Goal: Communication & Community: Answer question/provide support

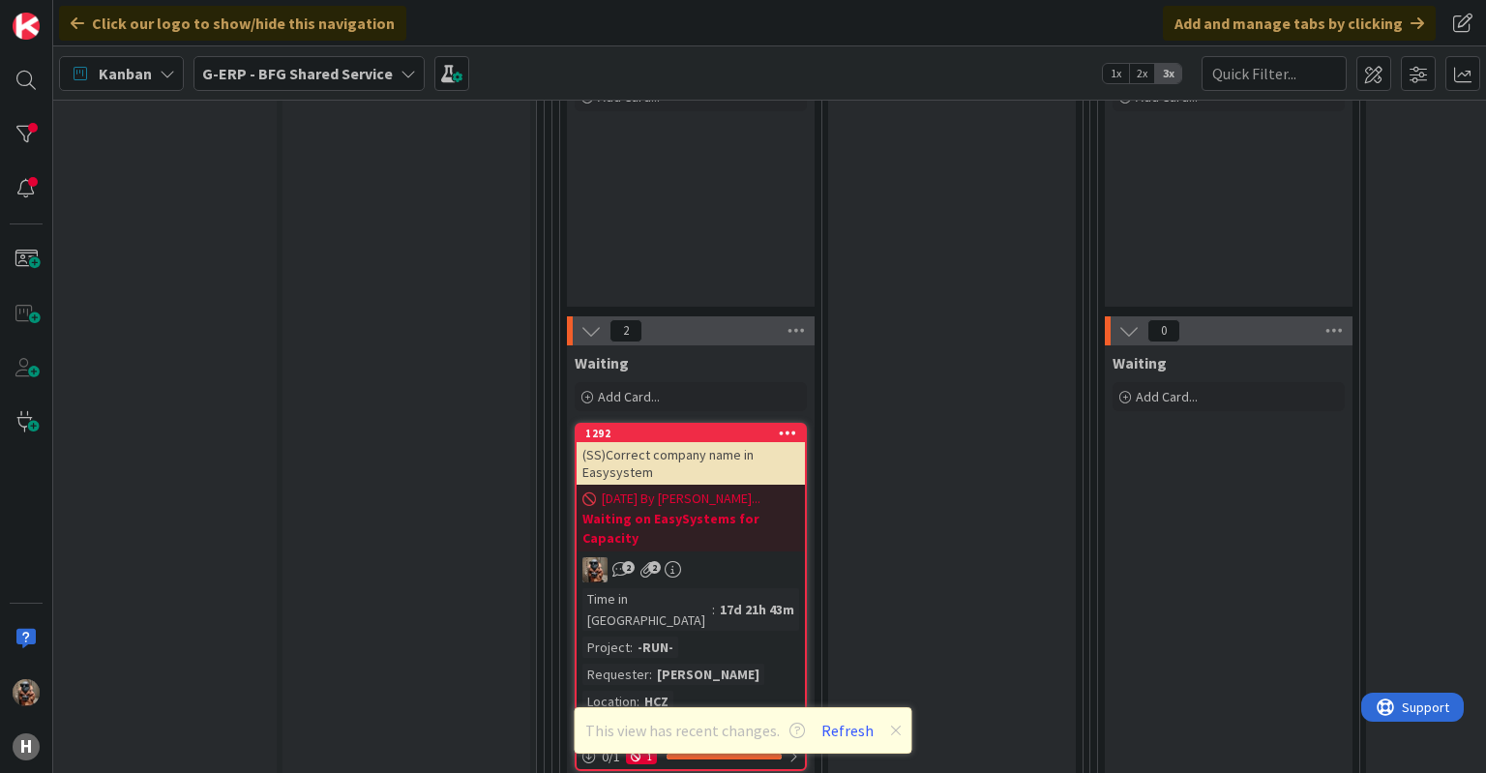
scroll to position [2593, 31]
click at [636, 385] on div "Add Card..." at bounding box center [691, 396] width 232 height 29
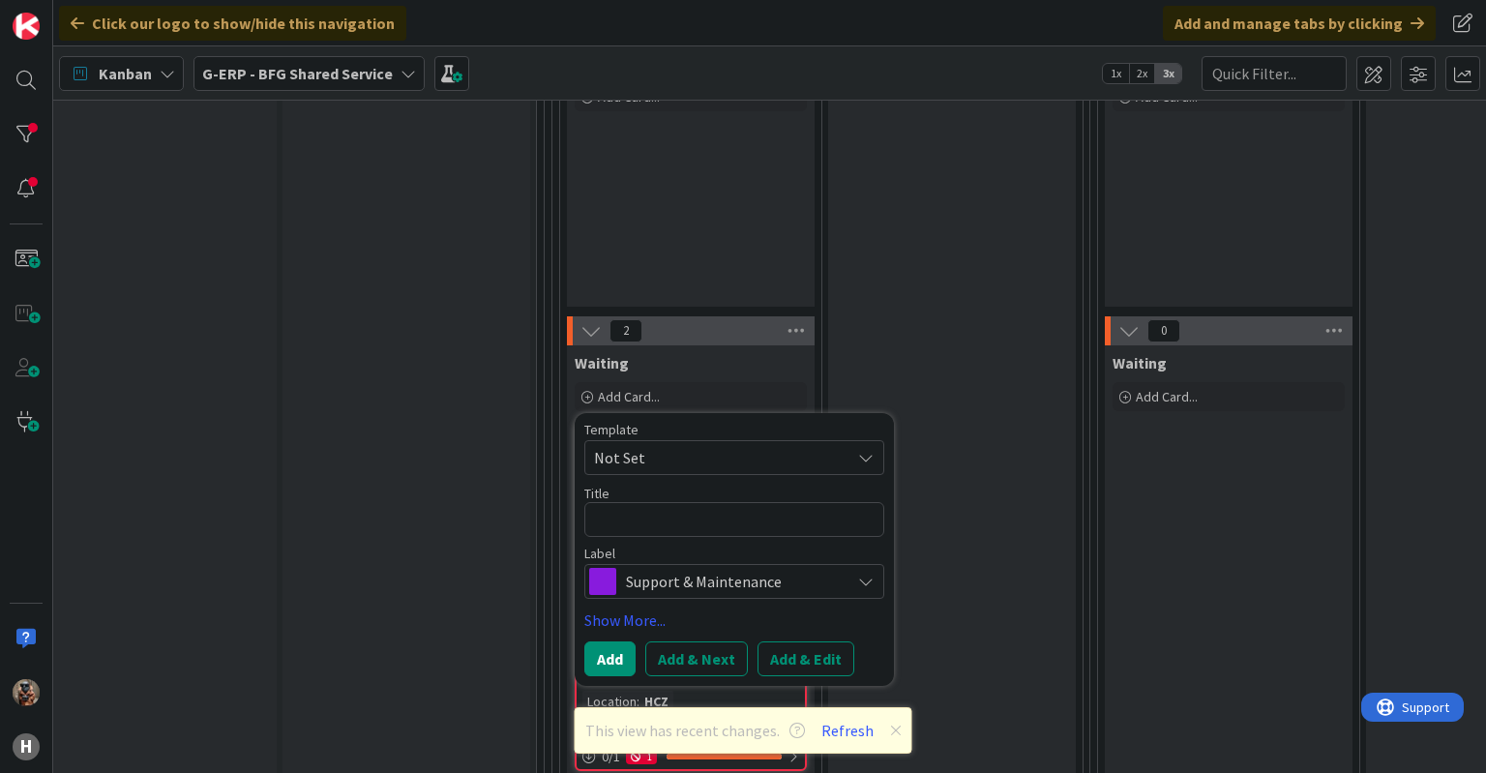
click at [697, 445] on span "Not Set" at bounding box center [715, 457] width 242 height 25
click at [666, 485] on div "Title 0 / 128" at bounding box center [734, 493] width 300 height 17
click at [661, 502] on textarea at bounding box center [734, 519] width 300 height 35
type textarea "x"
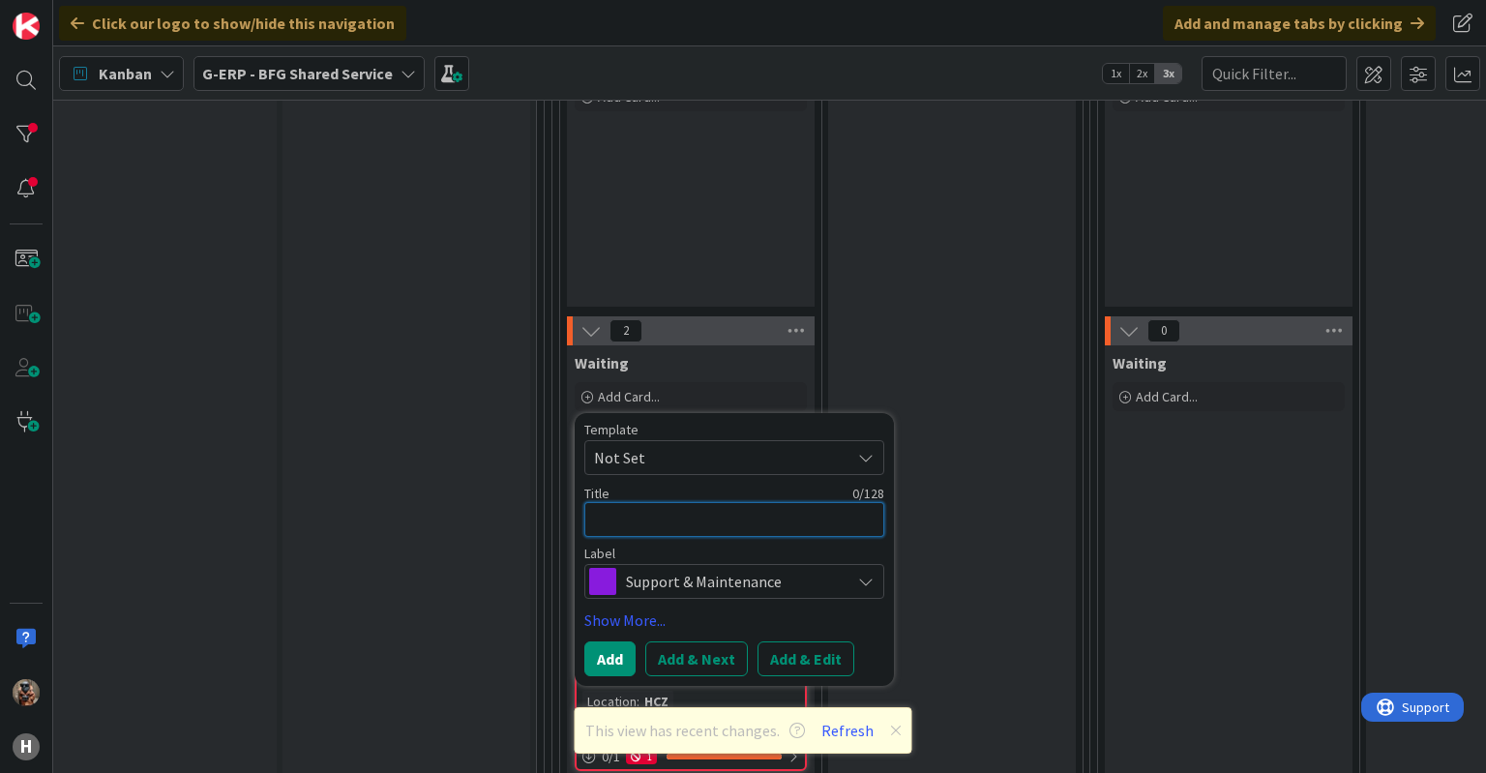
type textarea "P"
type textarea "x"
type textarea "PD"
type textarea "x"
type textarea "PDF"
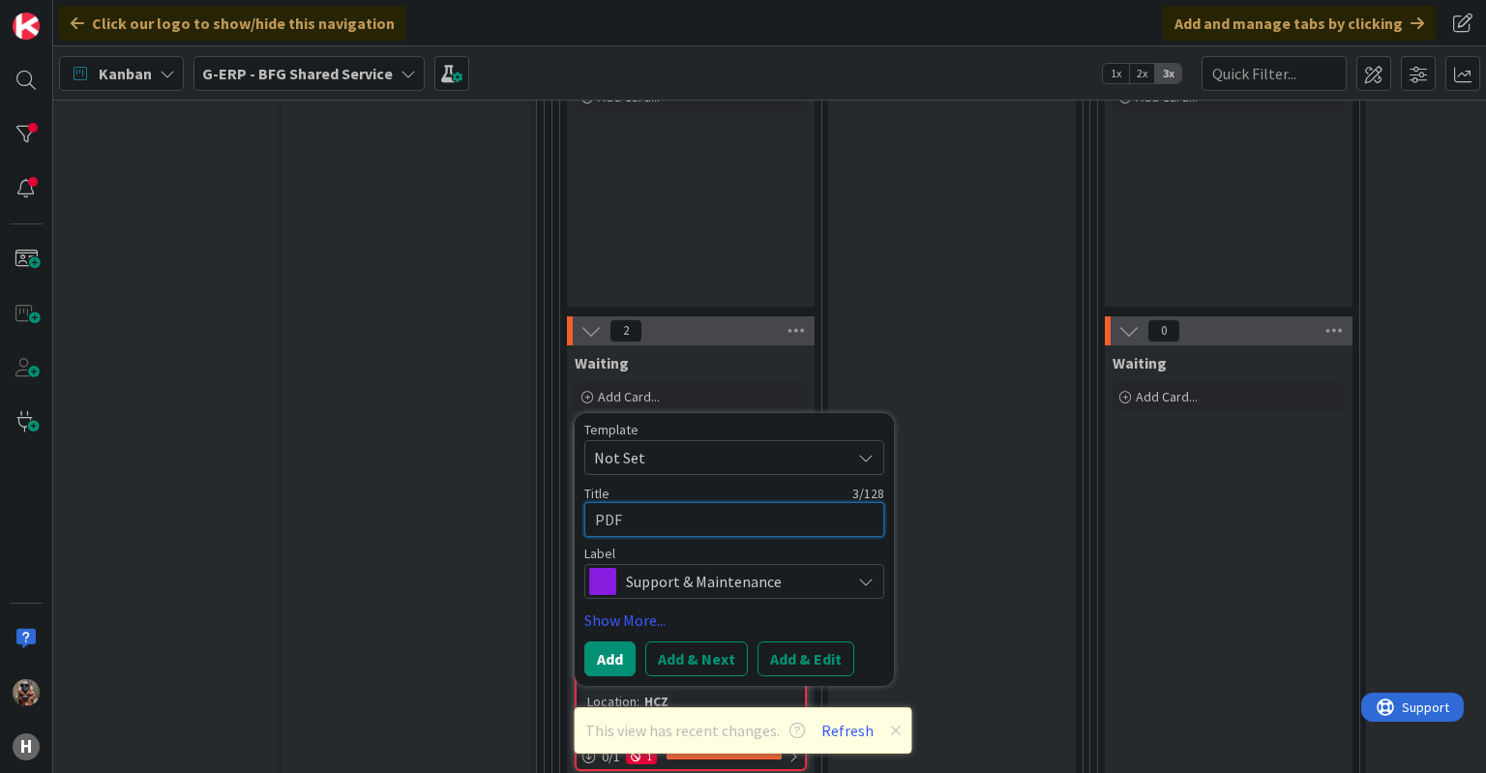
type textarea "x"
type textarea "PDF"
type textarea "x"
type textarea "PDF f"
type textarea "x"
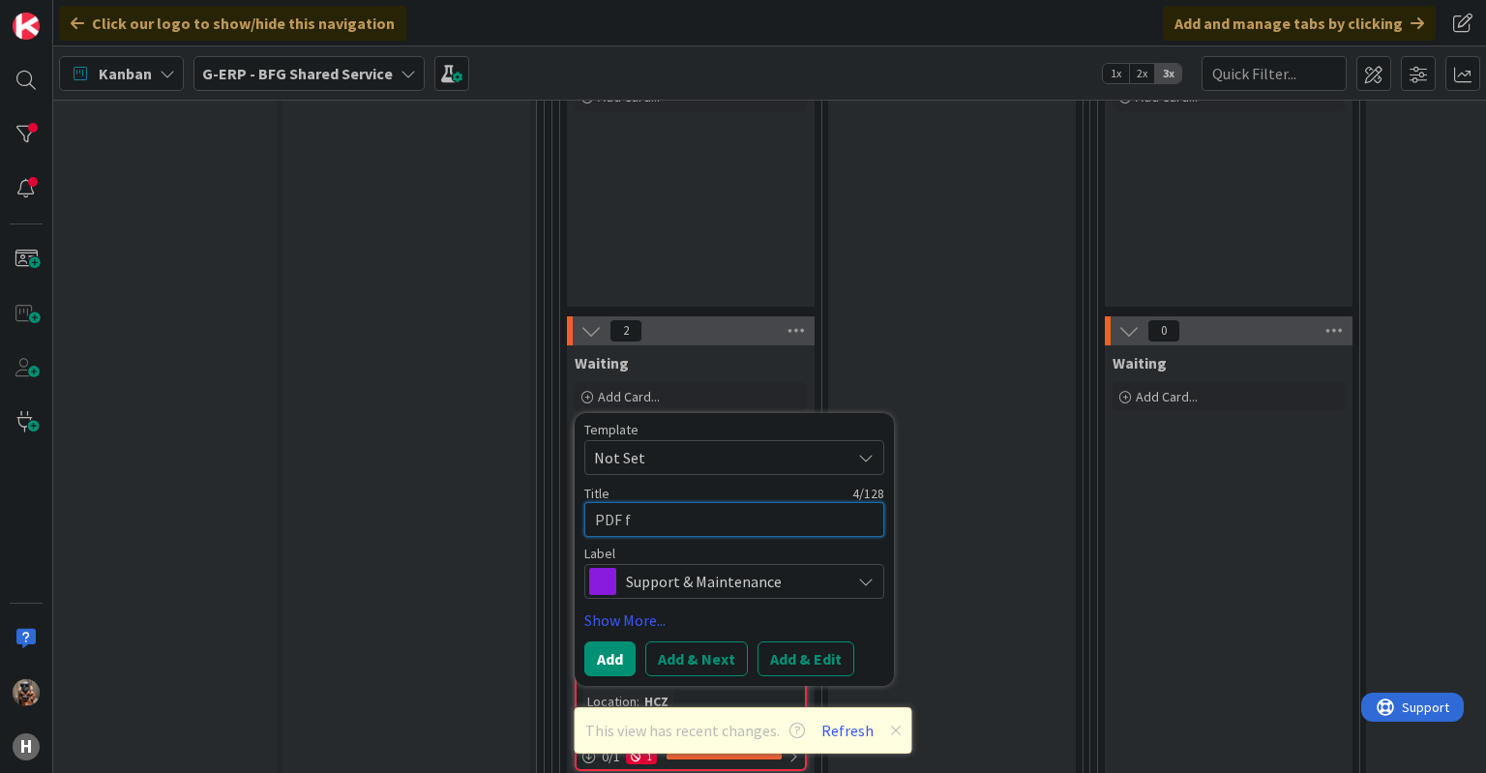
type textarea "PDF fi"
type textarea "x"
type textarea "PDF fil"
type textarea "x"
type textarea "PDF file"
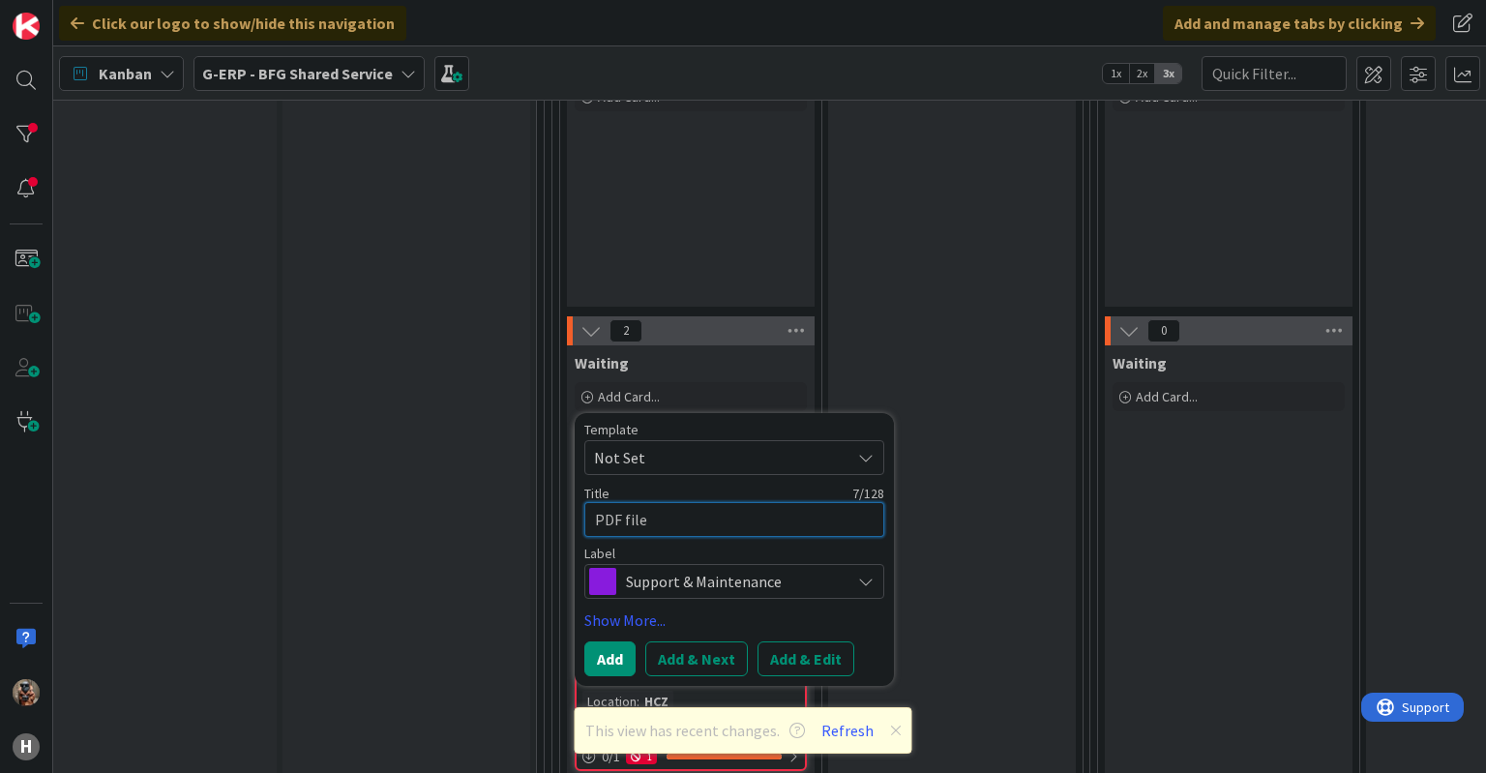
type textarea "x"
type textarea "PDF files"
type textarea "x"
type textarea "PDF files"
type textarea "x"
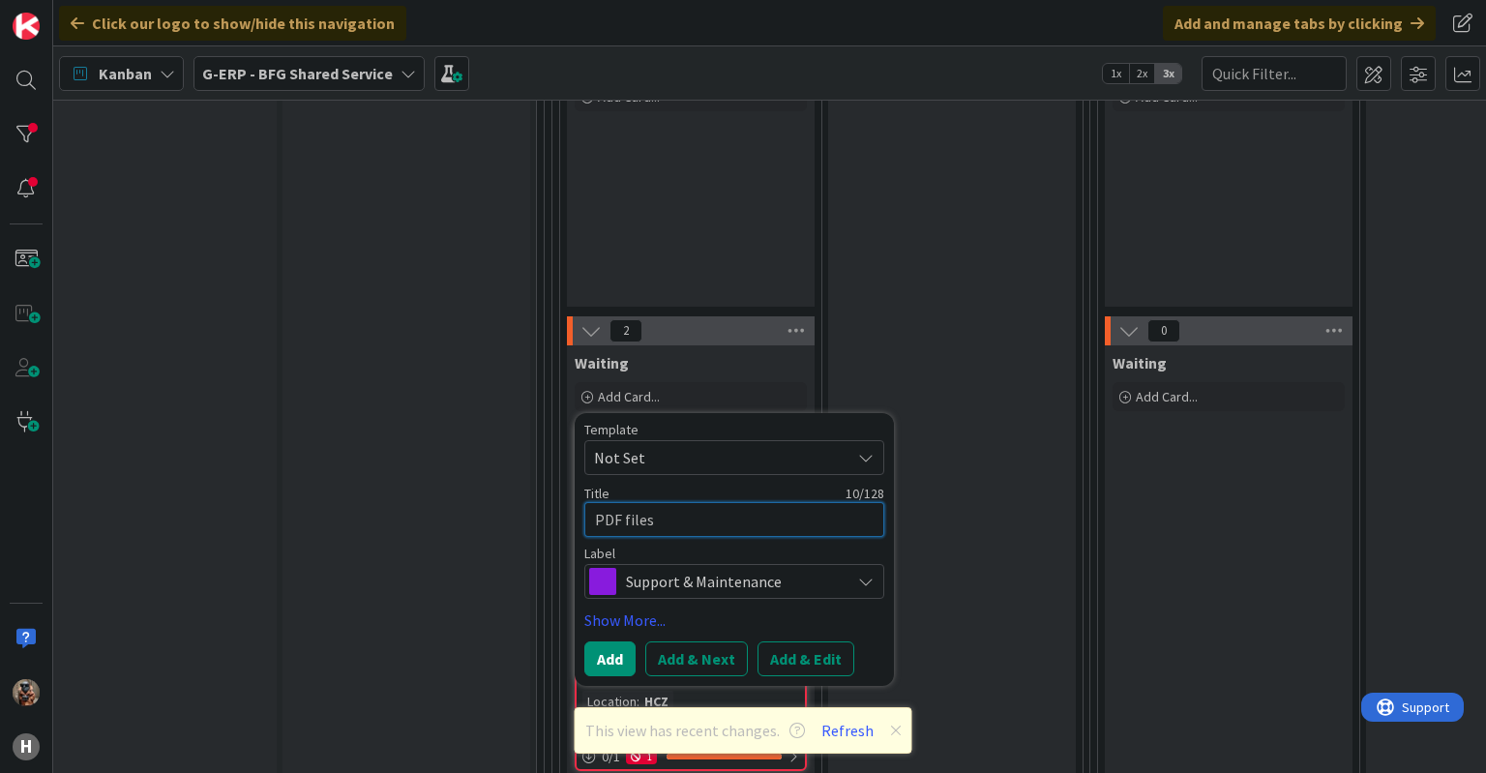
type textarea "PDF files n"
type textarea "x"
type textarea "PDF files no"
type textarea "x"
type textarea "PDF files not"
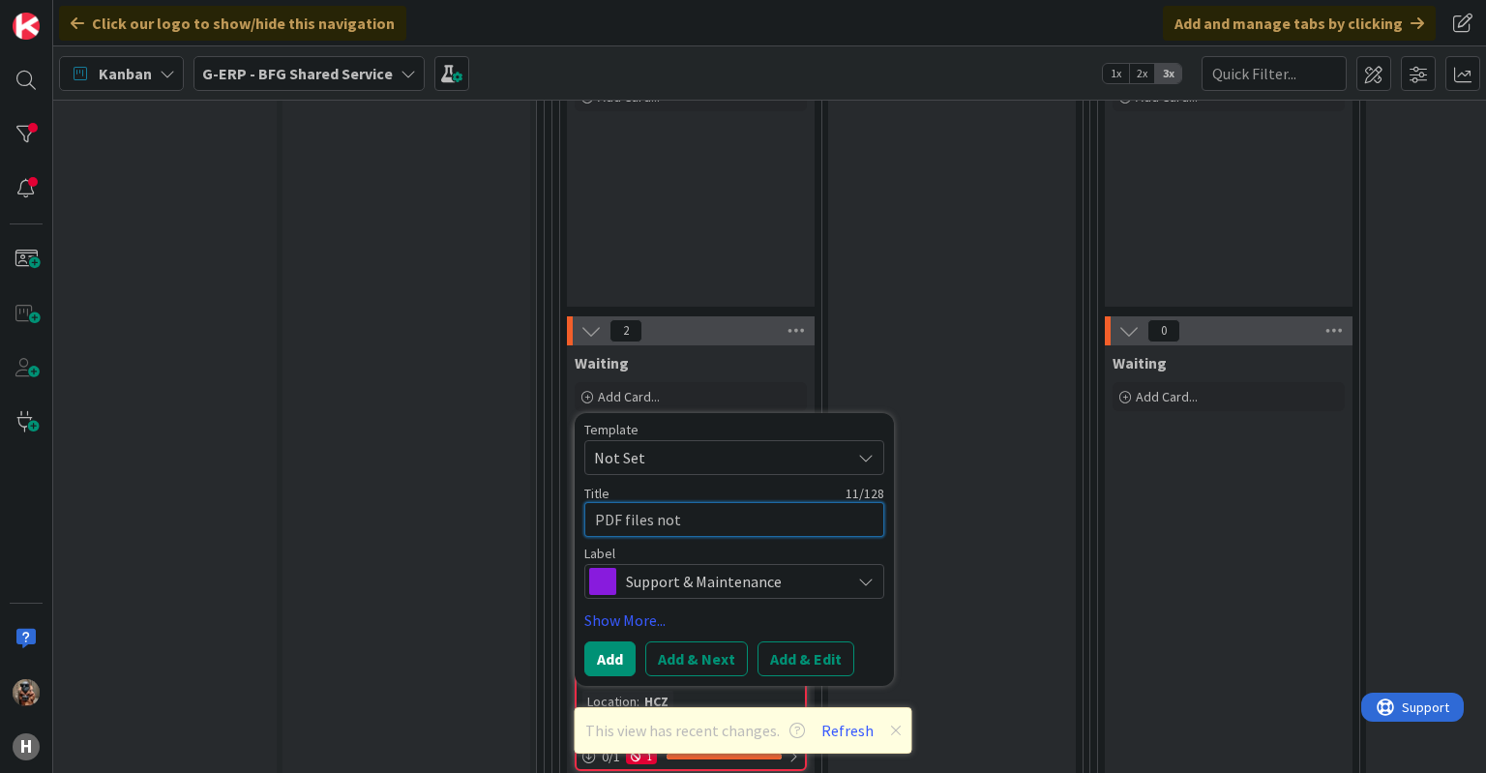
type textarea "x"
type textarea "PDF files not"
type textarea "x"
type textarea "PDF files not l"
type textarea "x"
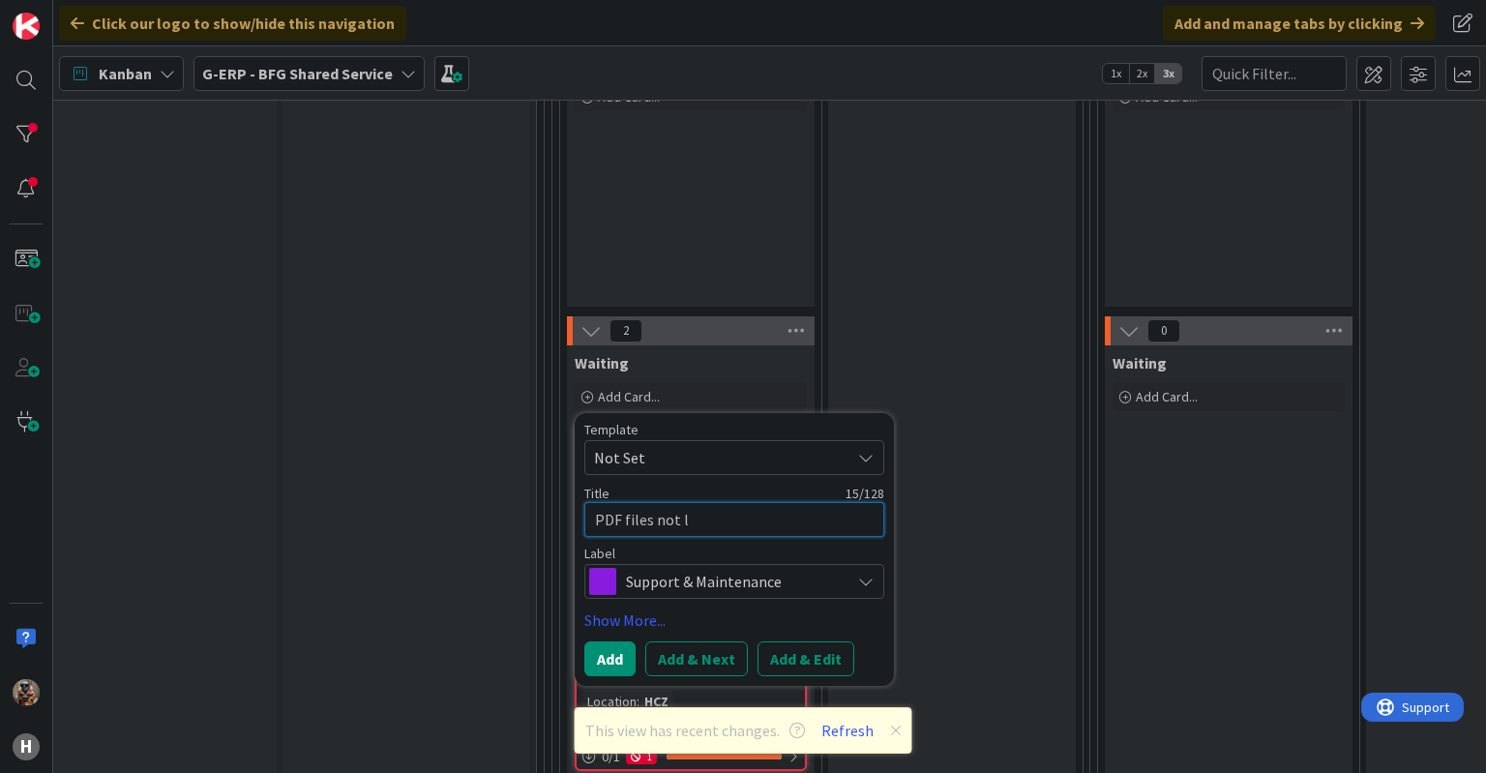
type textarea "PDF files not lo"
type textarea "x"
type textarea "PDF files not loa"
type textarea "x"
type textarea "PDF files not load"
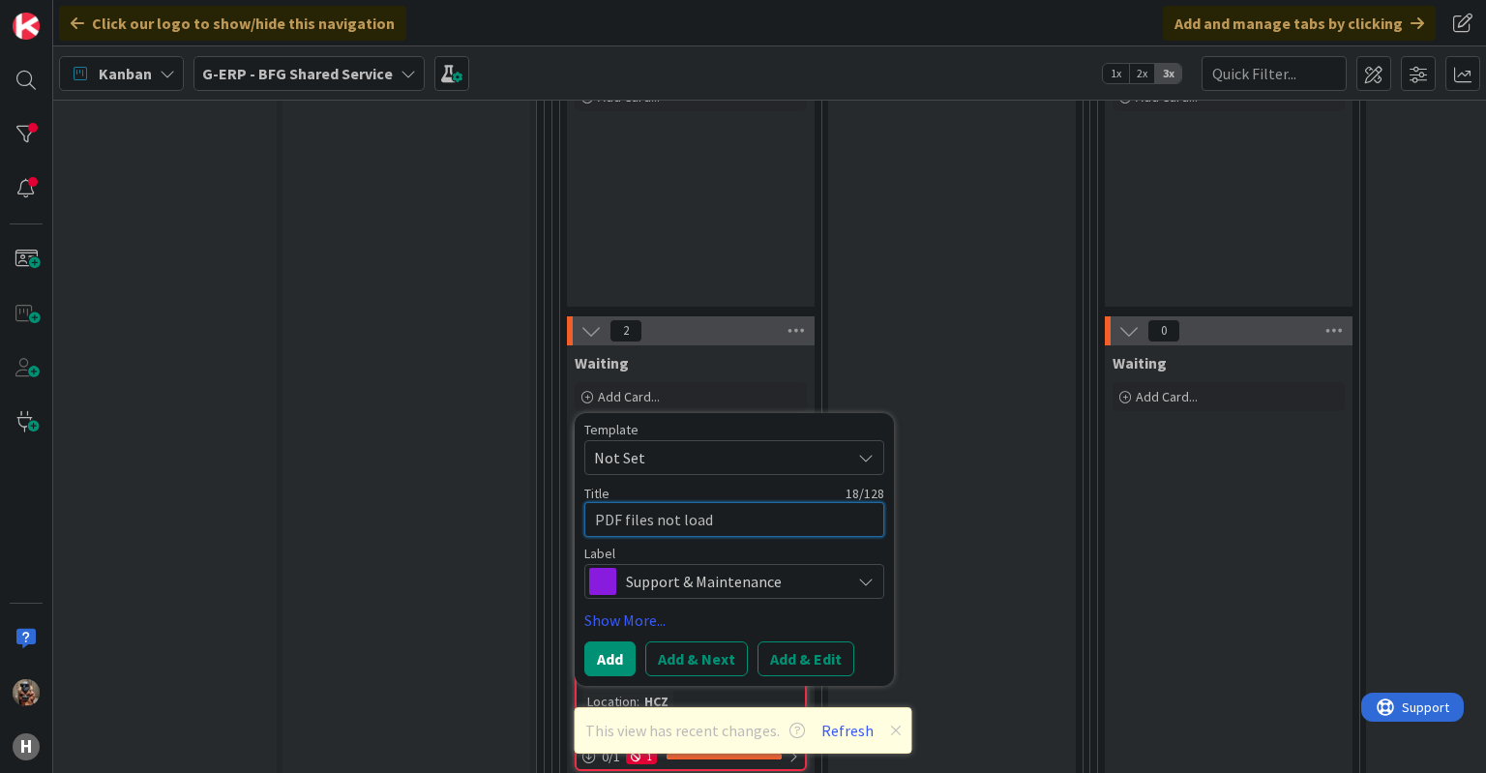
type textarea "x"
type textarea "PDF files not loadi"
type textarea "x"
type textarea "PDF files not loadin"
type textarea "x"
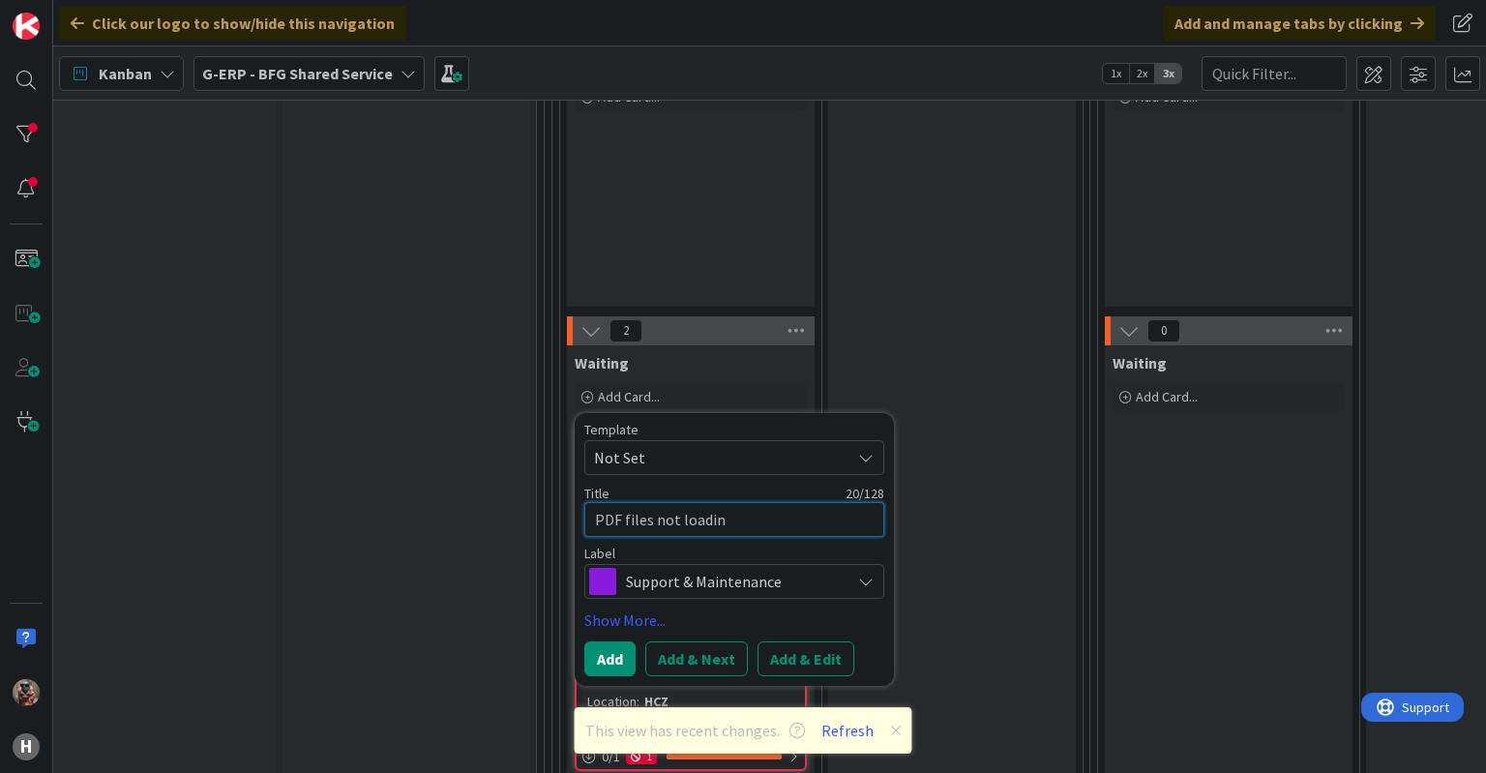
type textarea "PDF files not loading"
type textarea "x"
type textarea "PDF files not loading"
type textarea "x"
type textarea "PDF files not loading i"
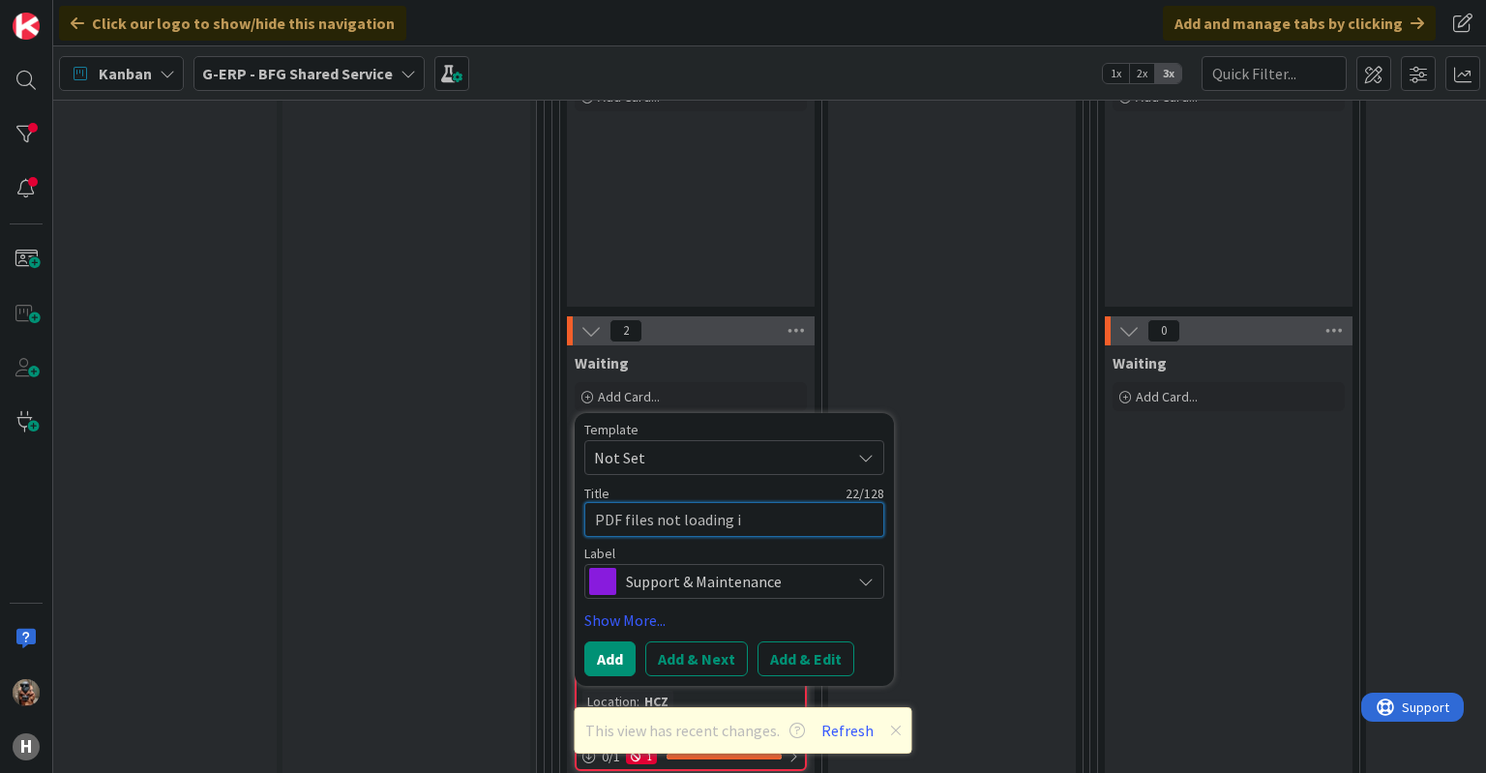
type textarea "x"
type textarea "PDF files not loading in"
type textarea "x"
type textarea "PDF files not loading in"
type textarea "x"
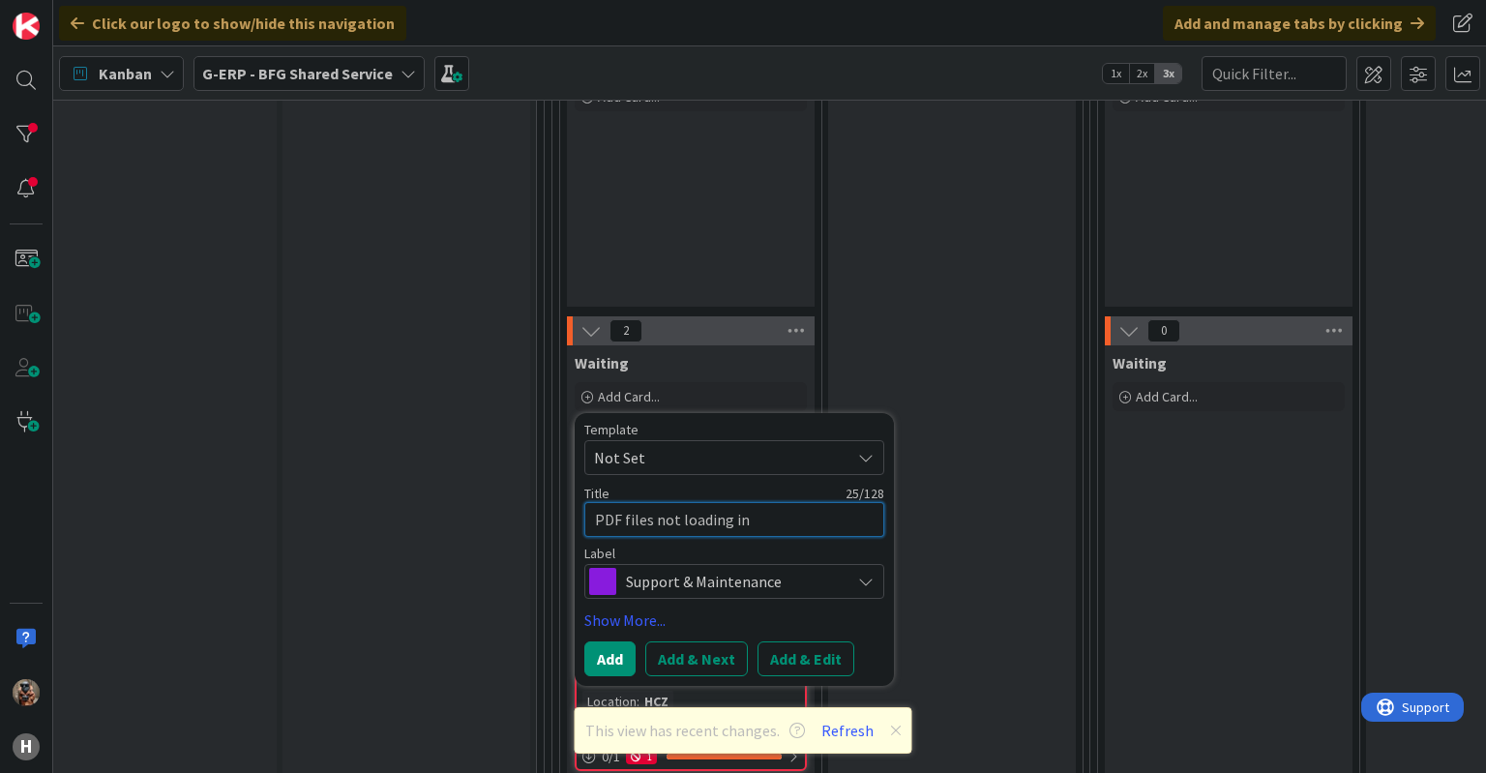
type textarea "PDF files not loading in e"
type textarea "x"
type textarea "PDF files not loading in ea"
type textarea "x"
type textarea "PDF files not loading in eas"
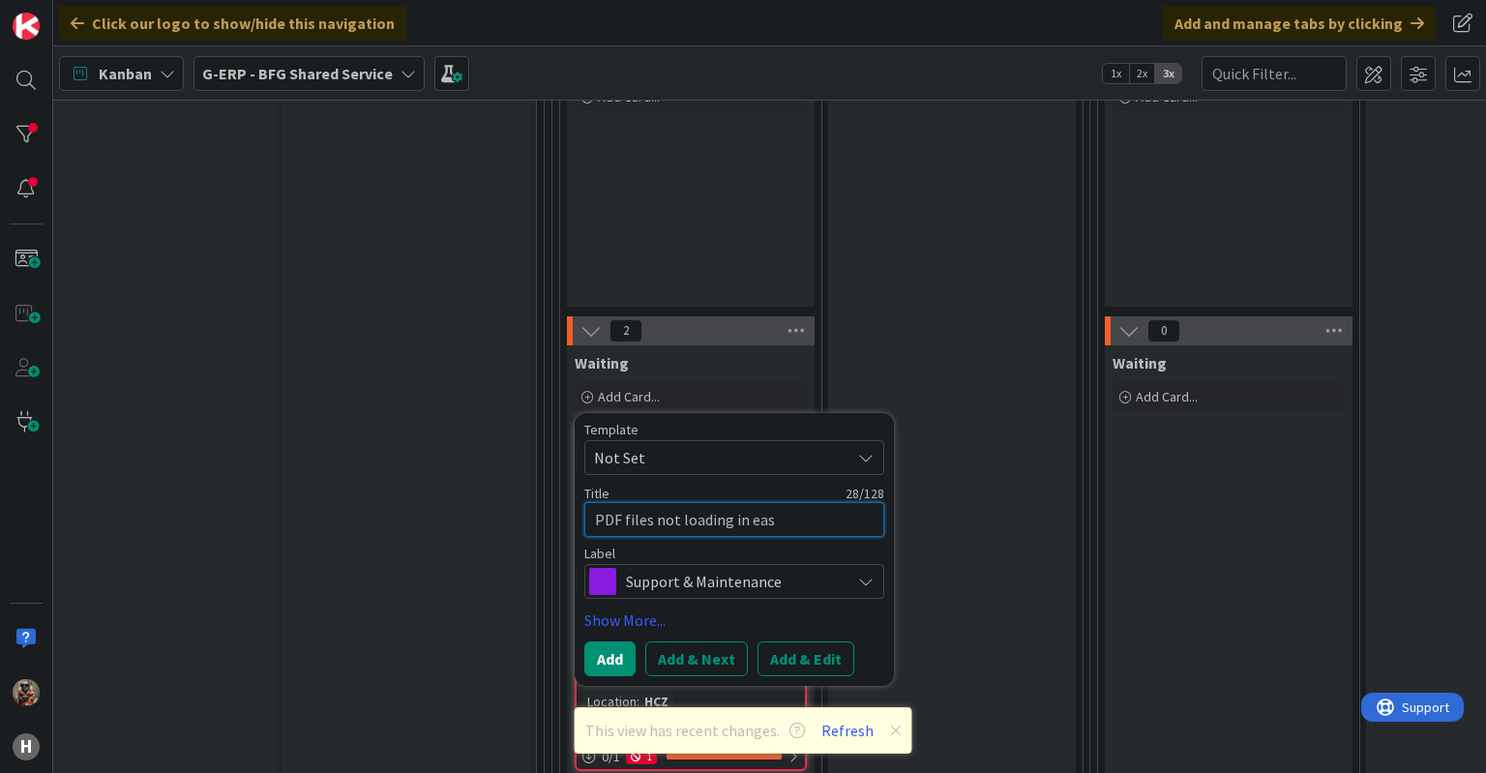
type textarea "x"
type textarea "PDF files not loading in easy"
type textarea "x"
type textarea "PDF files not loading in easyi"
type textarea "x"
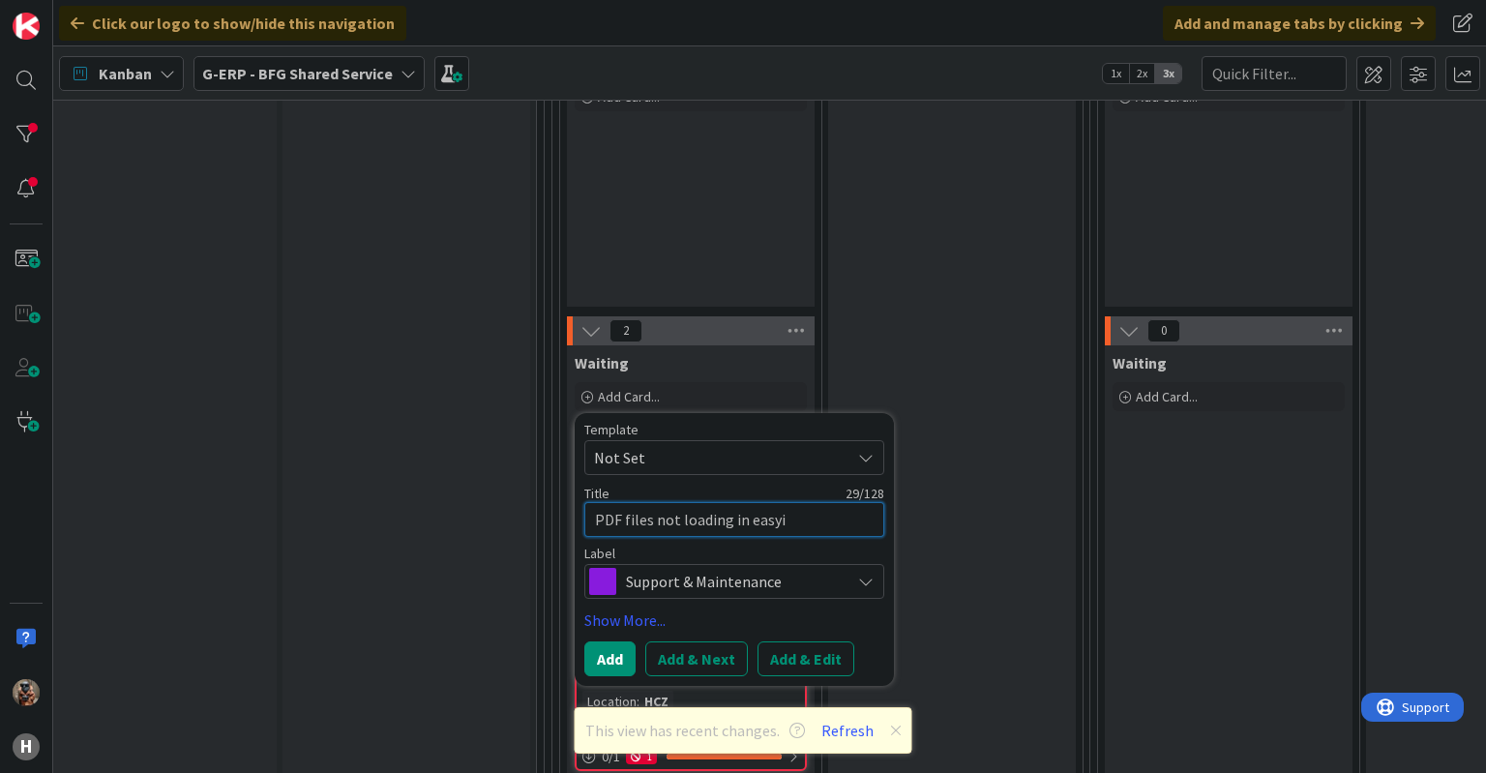
type textarea "PDF files not loading in easyin"
type textarea "x"
type textarea "PDF files not loading in easyinv"
type textarea "x"
type textarea "PDF files not loading in easyinvo"
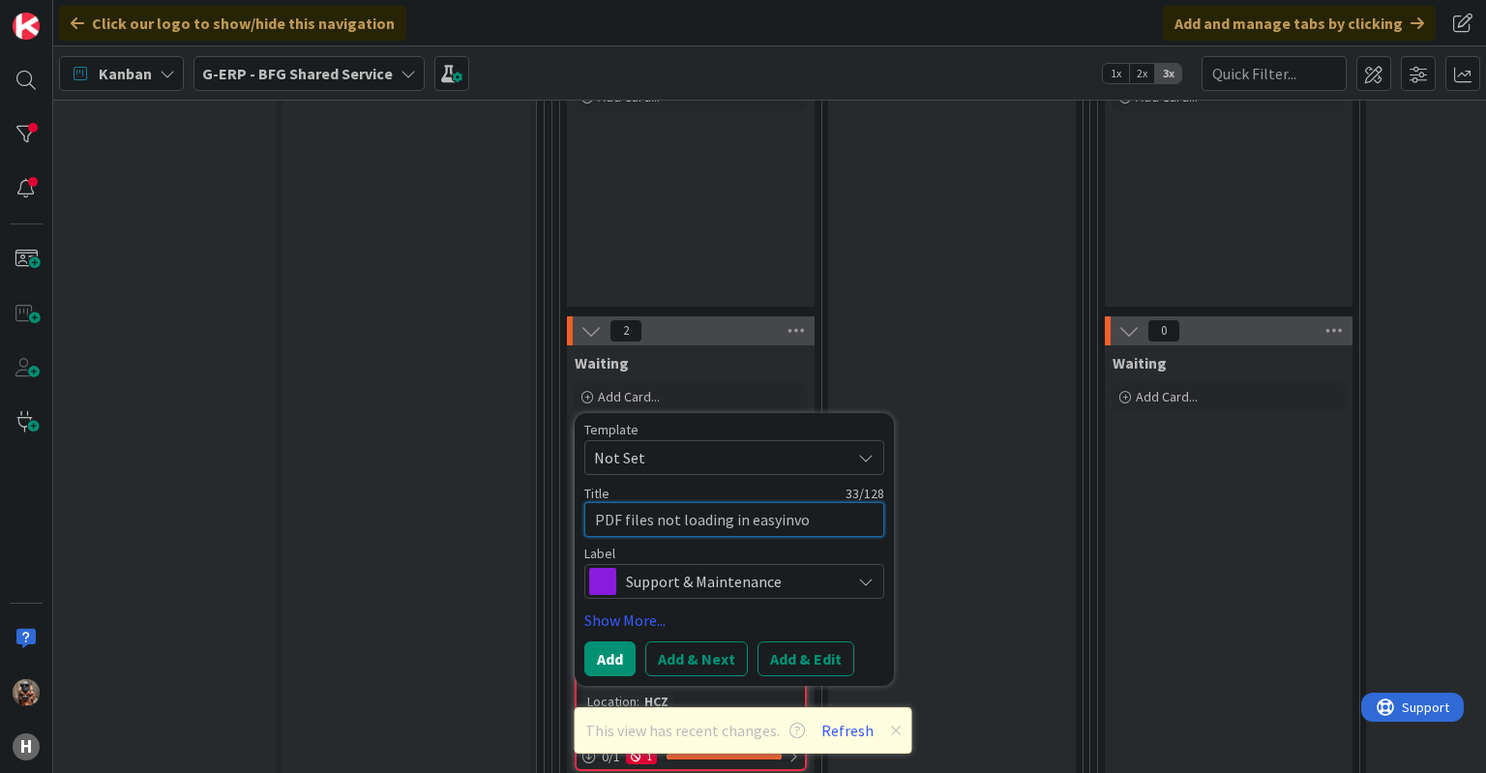
type textarea "x"
type textarea "PDF files not loading in easyinvoi"
type textarea "x"
type textarea "PDF files not loading in easyinvoic"
type textarea "x"
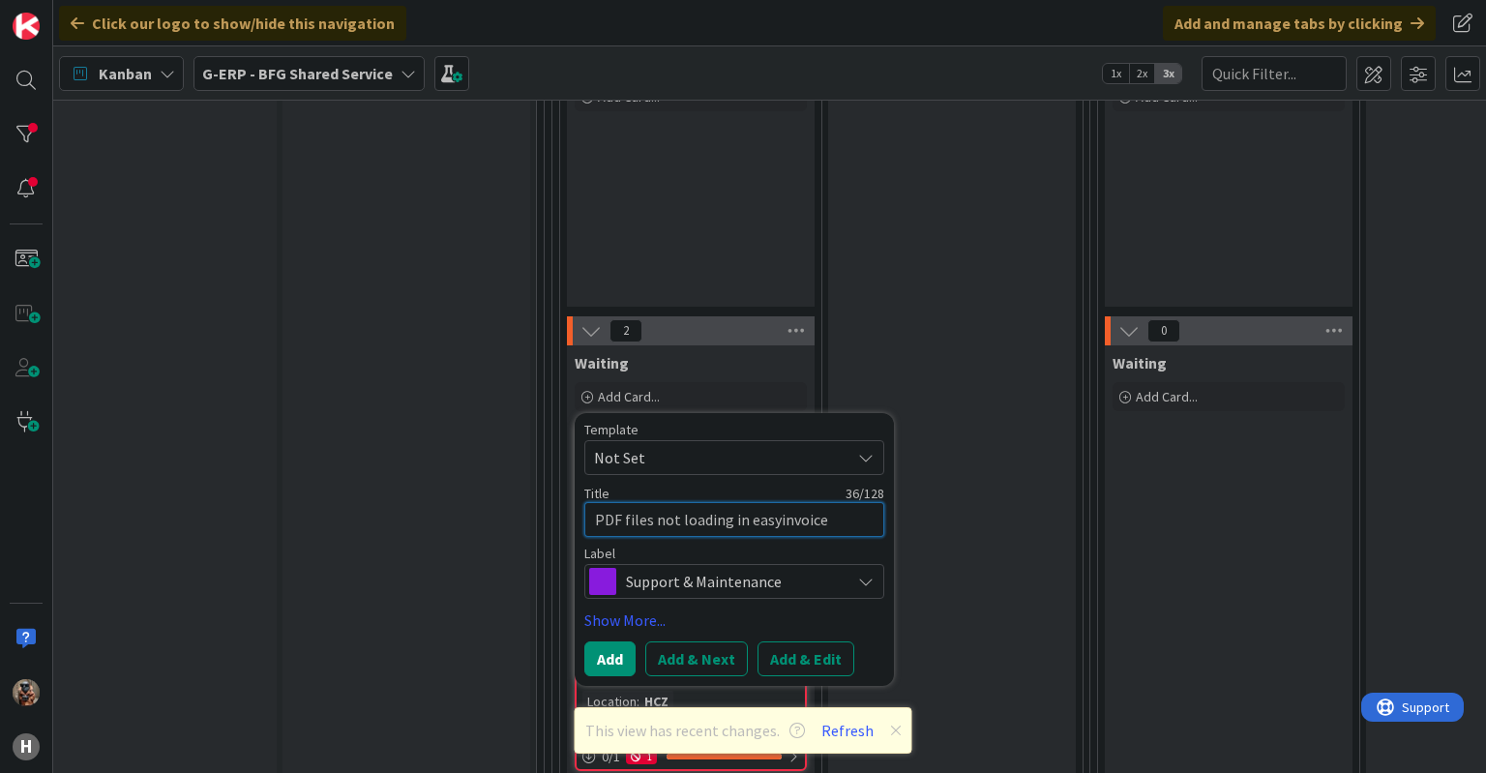
type textarea "PDF files not loading in easyinvoice"
click at [705, 568] on span "Support & Maintenance" at bounding box center [733, 581] width 215 height 27
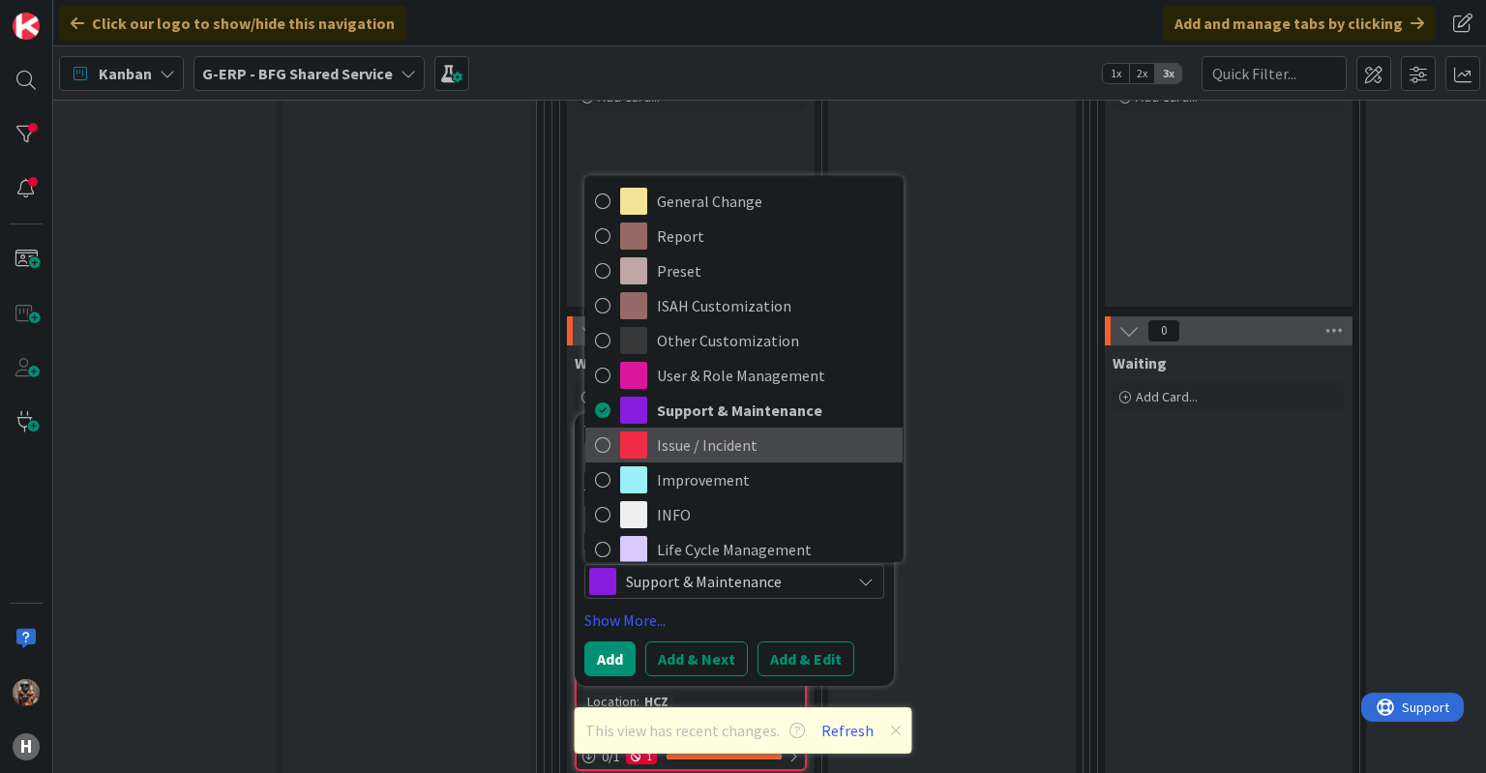
click at [707, 436] on span "Issue / Incident" at bounding box center [775, 445] width 236 height 29
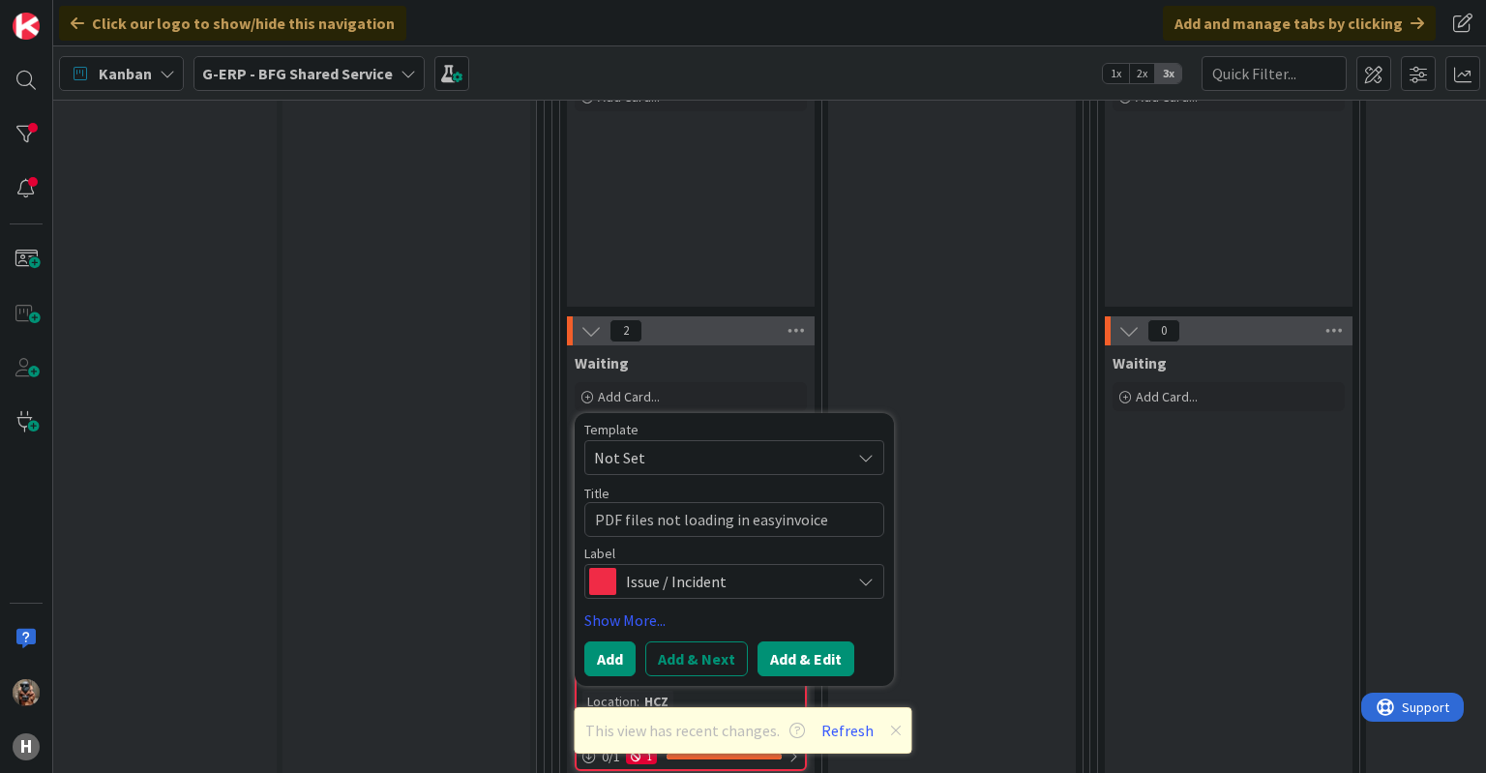
click at [782, 642] on button "Add & Edit" at bounding box center [806, 659] width 97 height 35
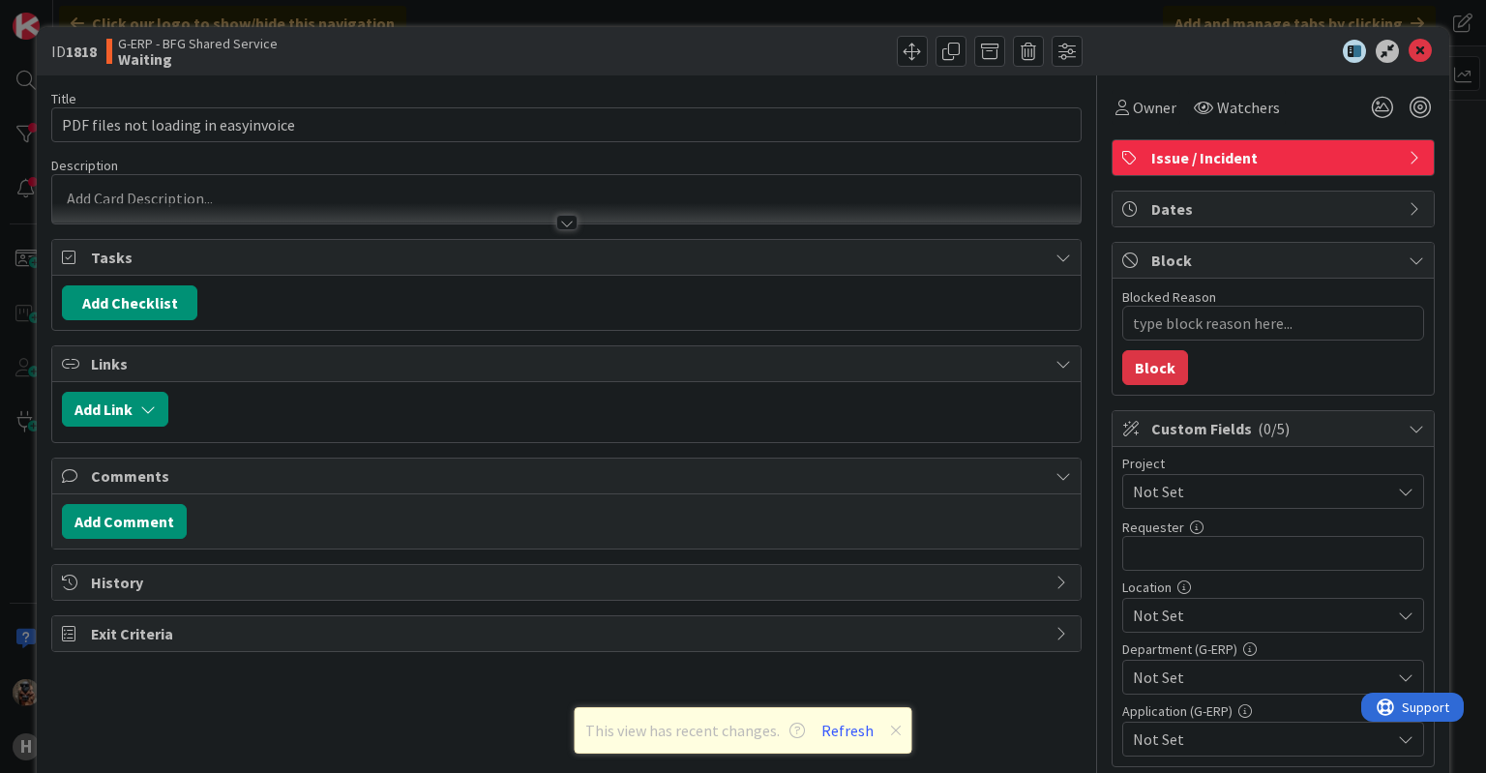
click at [1165, 510] on div "Project Not Set Requester 0 / 32 Location Not Set Department (G-ERP) Not Set Ap…" at bounding box center [1273, 607] width 302 height 300
click at [1181, 494] on span "Not Set" at bounding box center [1257, 491] width 248 height 27
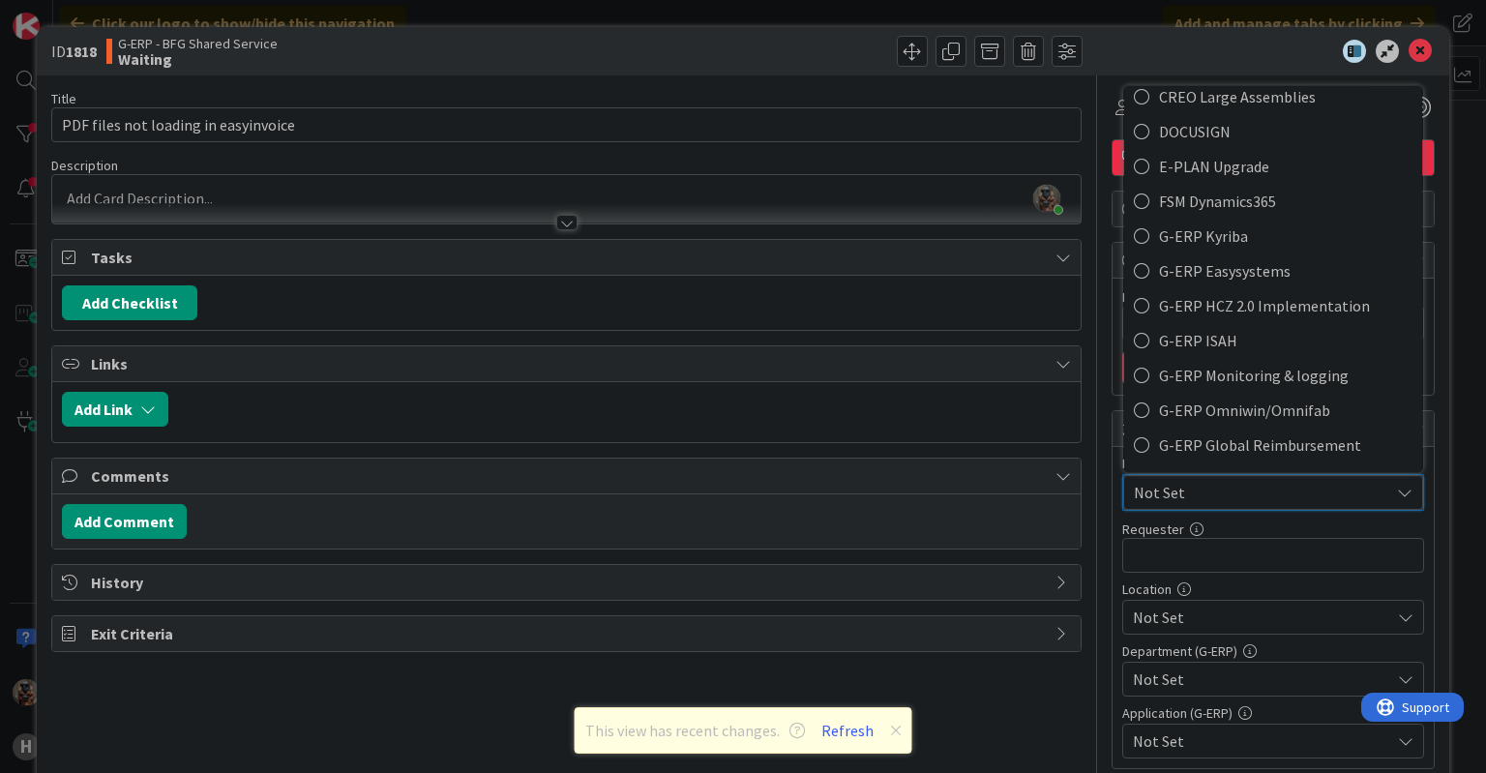
scroll to position [536, 0]
click at [1238, 266] on span "G-ERP Easysystems" at bounding box center [1286, 272] width 254 height 29
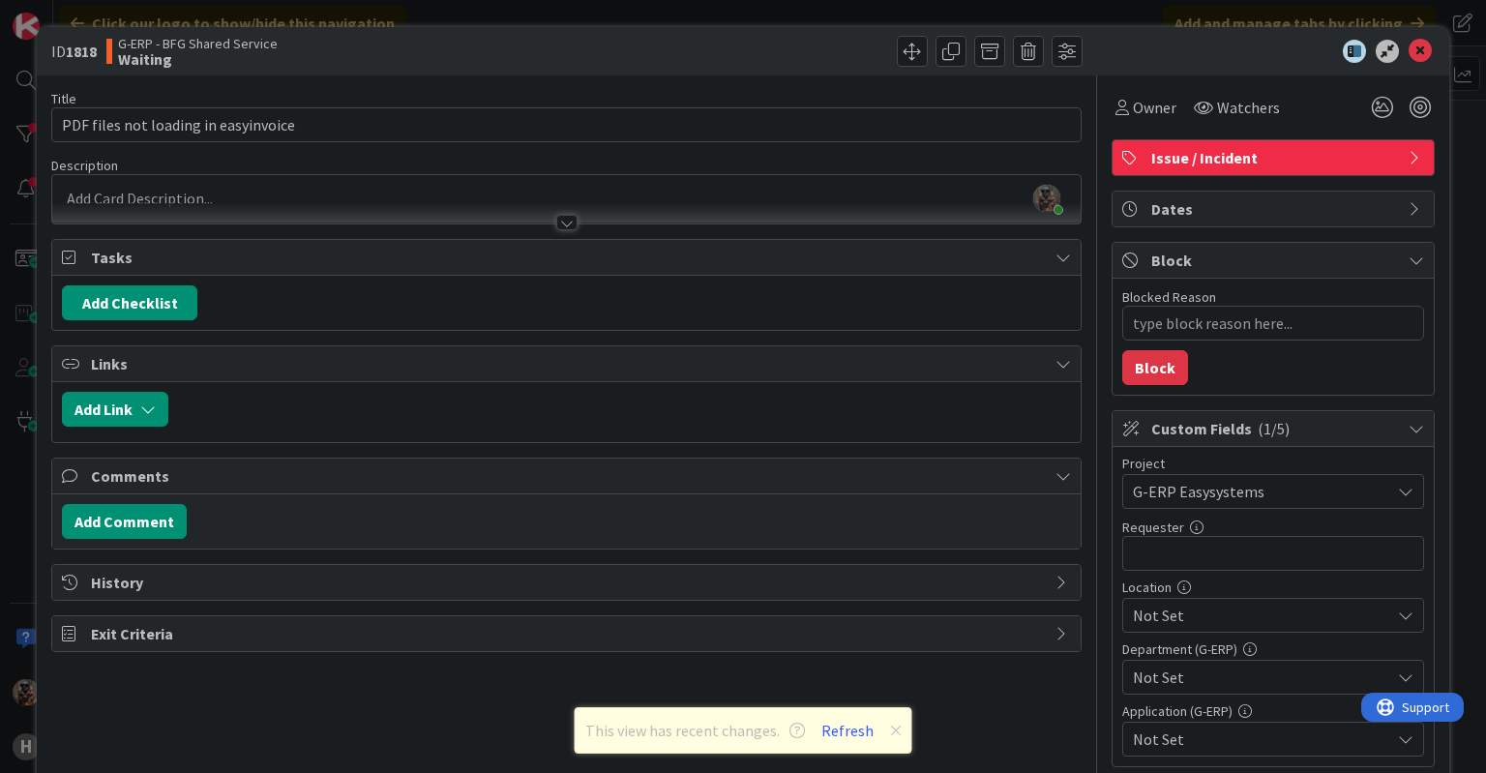
type textarea "x"
click at [1222, 555] on input "text" at bounding box center [1273, 553] width 302 height 35
type input "Petr Friedel"
type textarea "x"
type input "Petr Friedel"
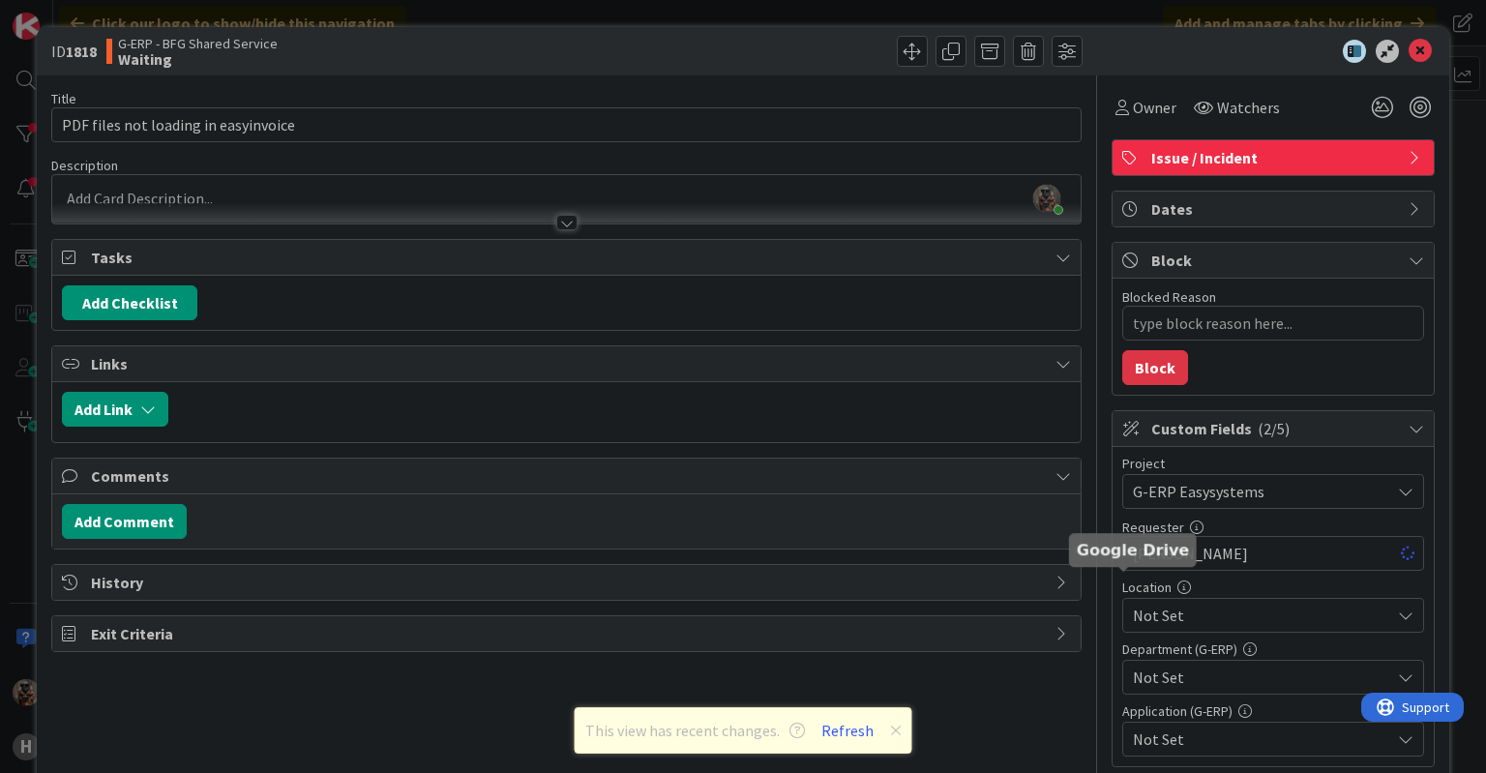
scroll to position [252, 0]
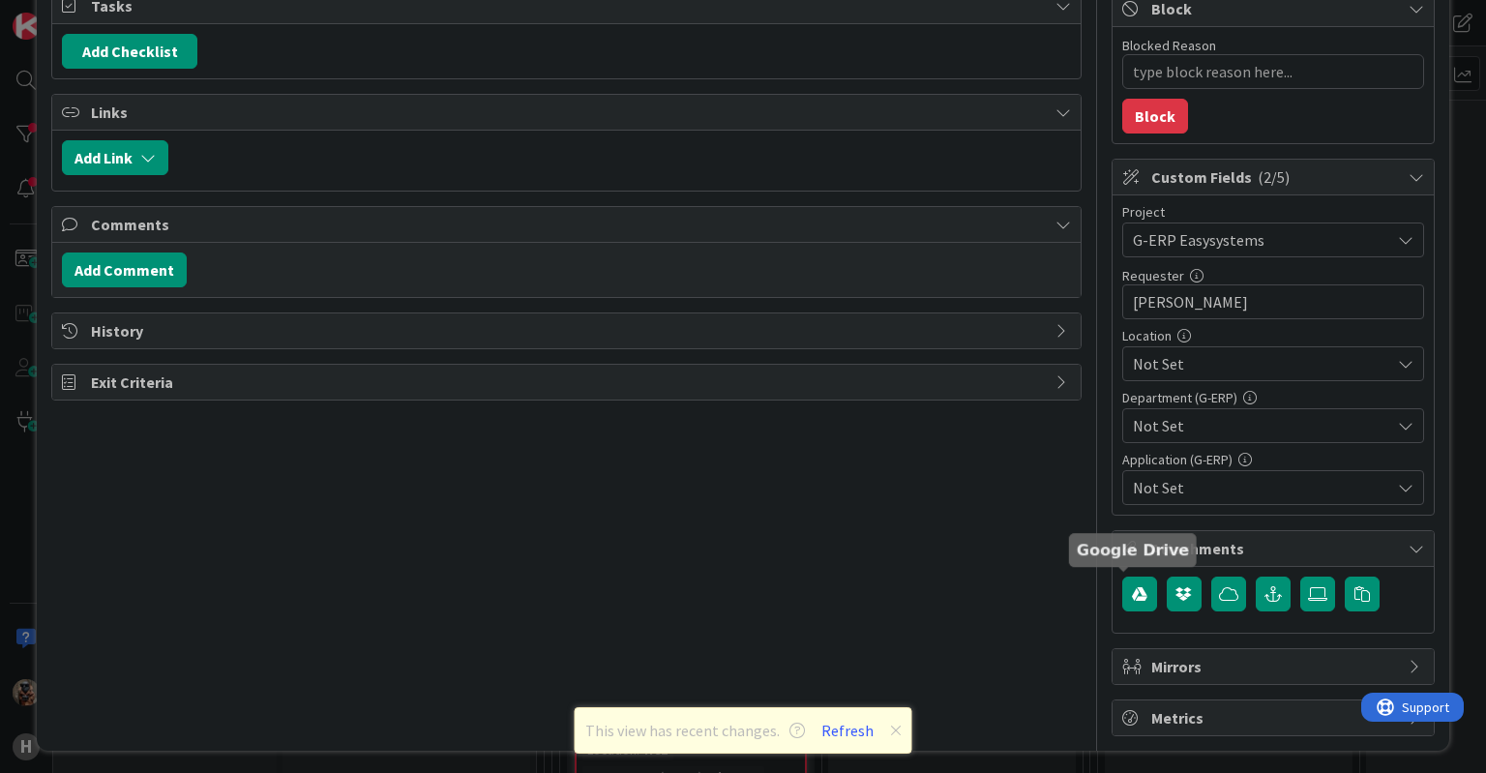
click at [1247, 361] on span "Not Set" at bounding box center [1261, 363] width 257 height 23
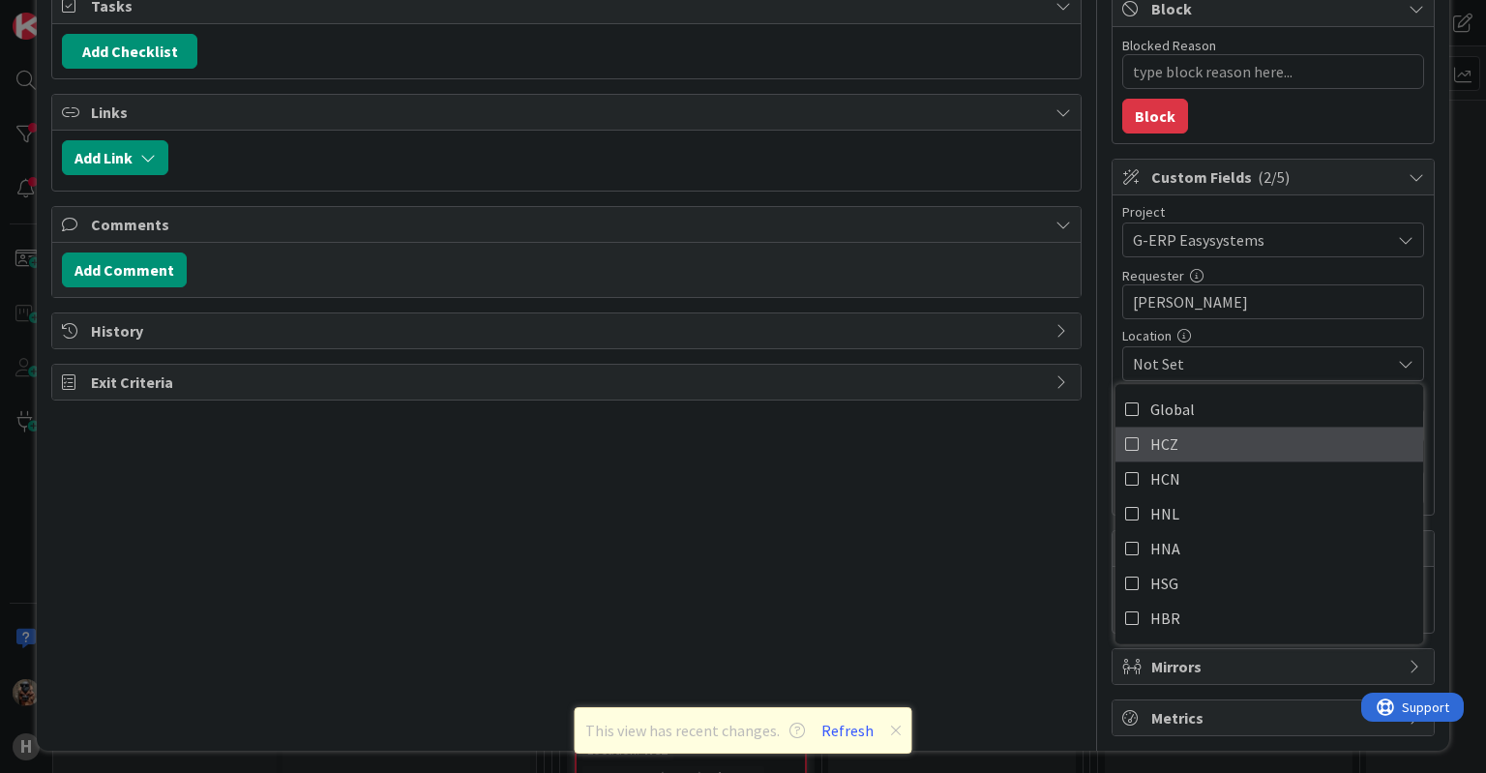
click at [1156, 449] on span "HCZ" at bounding box center [1165, 444] width 28 height 29
click at [1035, 432] on div "Title 36 / 128 PDF files not loading in easyinvoice Description Vojtech Kaloc j…" at bounding box center [566, 280] width 1030 height 912
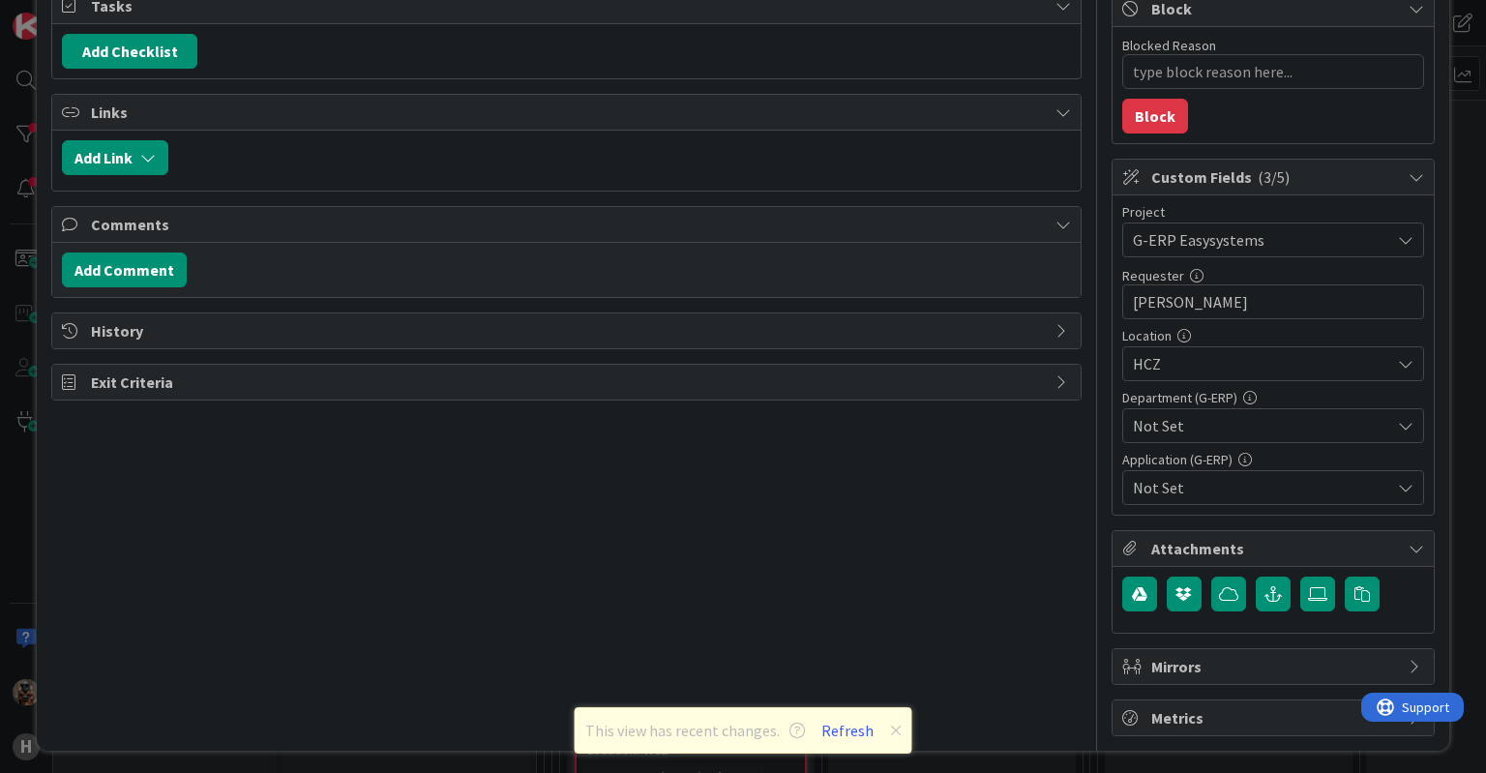
click at [1200, 416] on span "Not Set" at bounding box center [1261, 425] width 257 height 23
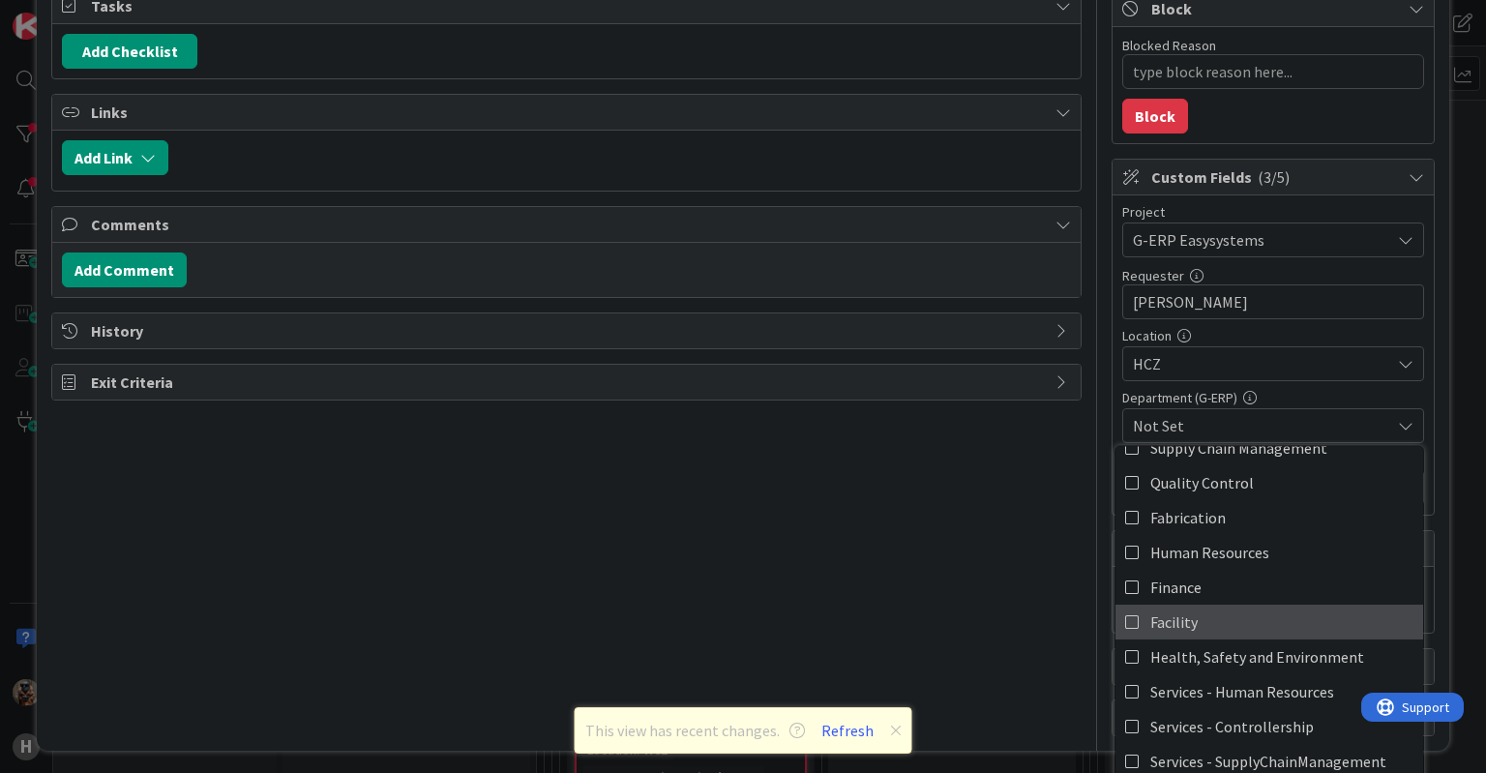
scroll to position [93, 0]
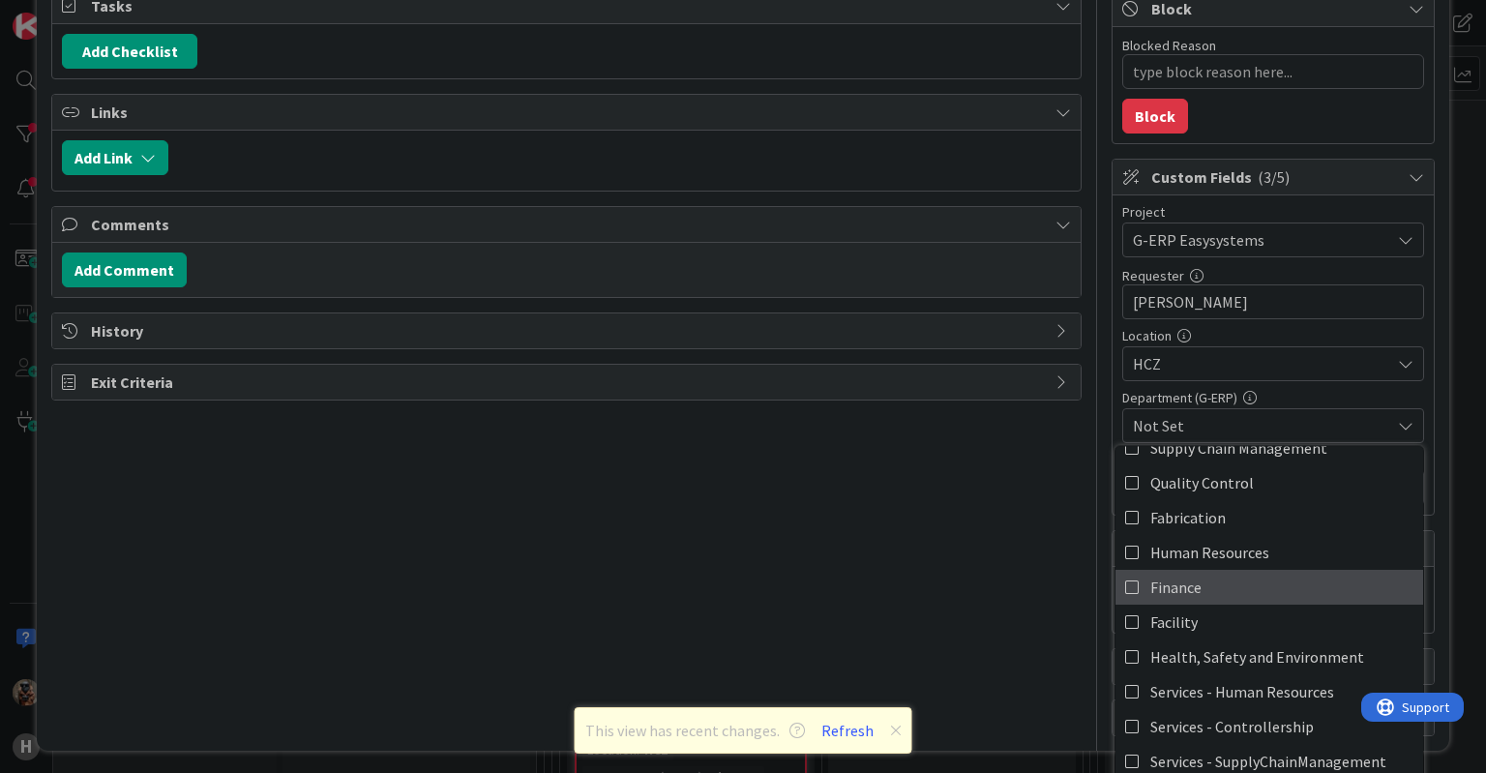
click at [1173, 578] on span "Finance" at bounding box center [1176, 587] width 51 height 29
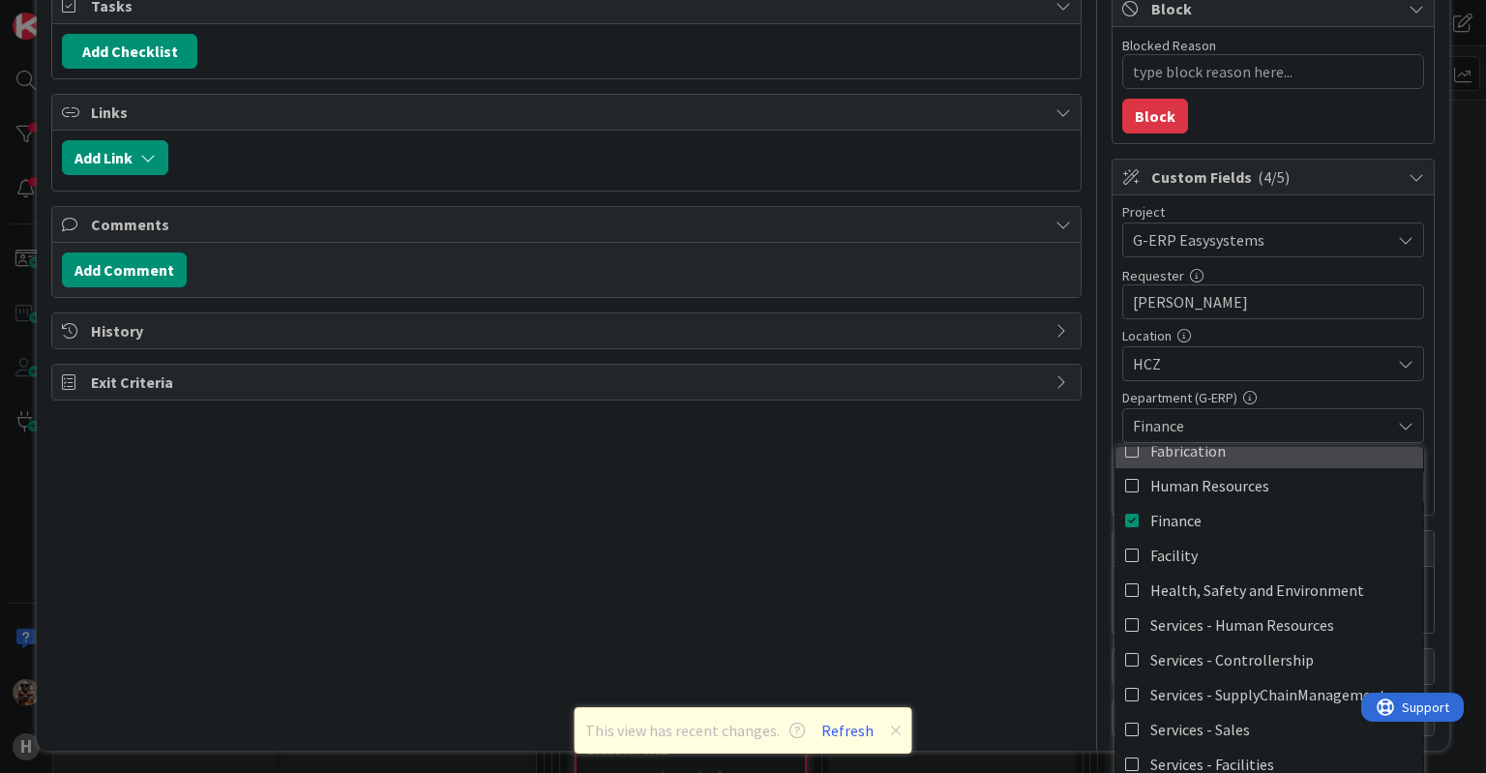
scroll to position [159, 0]
click at [1014, 583] on div "Title 36 / 128 PDF files not loading in easyinvoice Description Vojtech Kaloc j…" at bounding box center [566, 280] width 1030 height 912
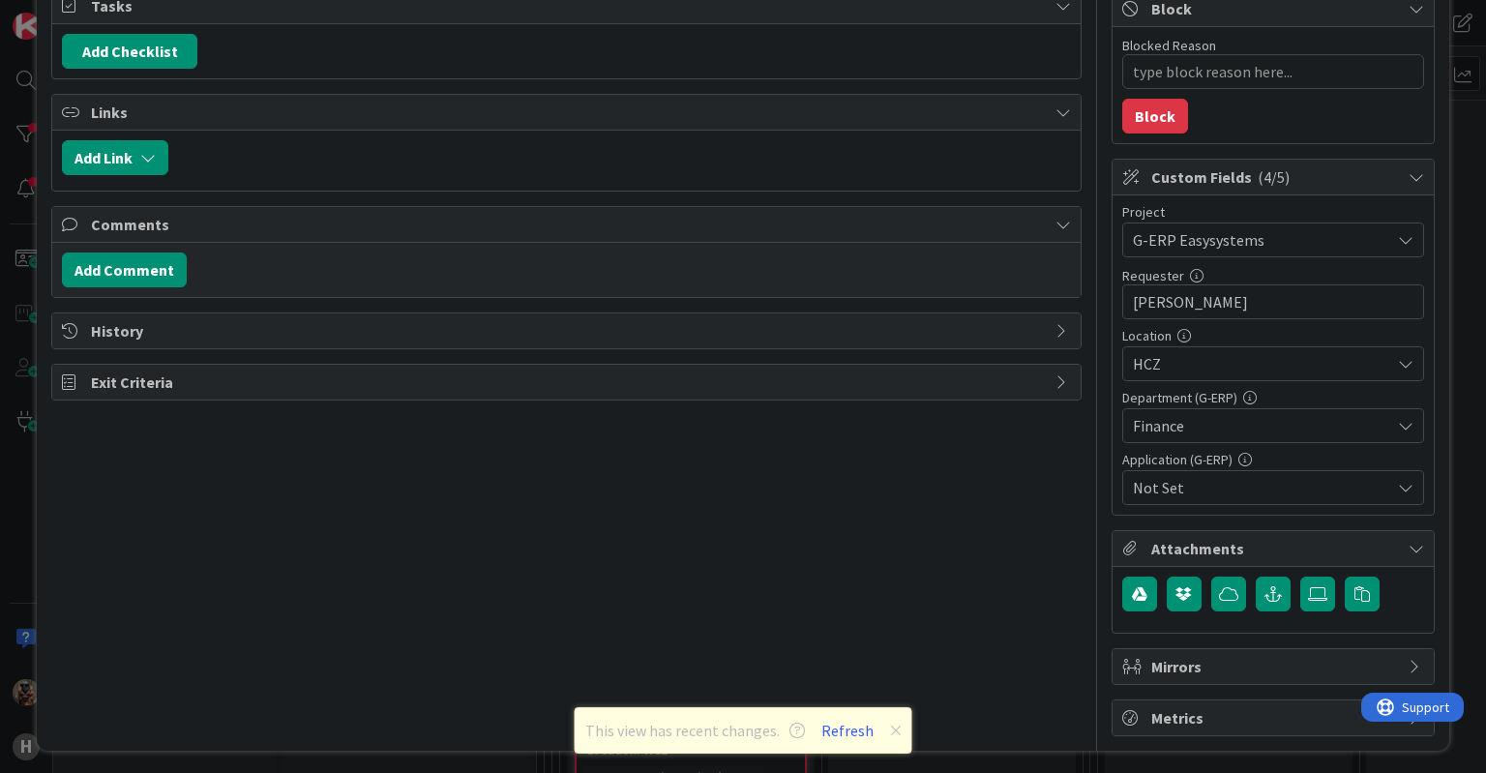
click at [1200, 483] on span "Not Set" at bounding box center [1261, 487] width 257 height 23
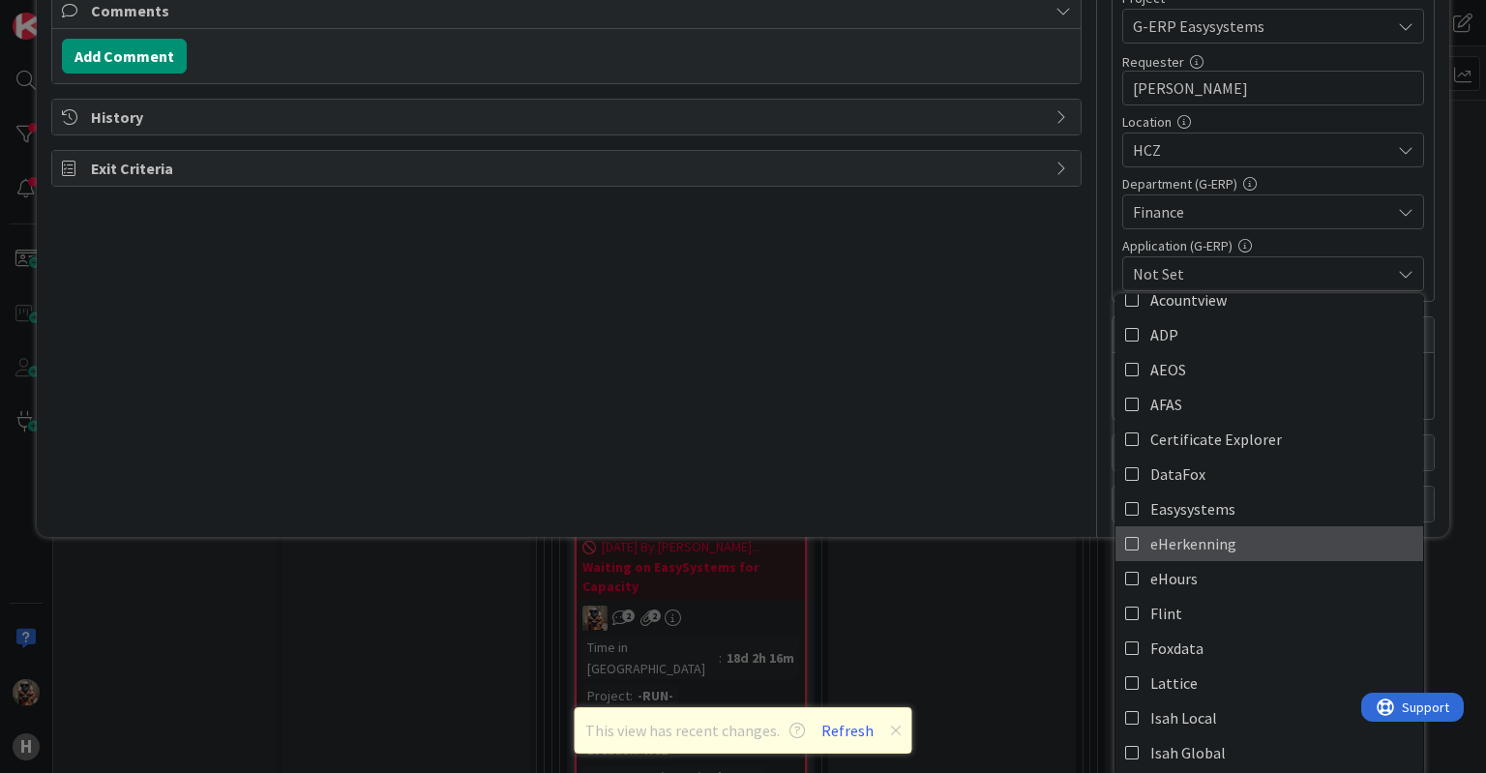
scroll to position [19, 0]
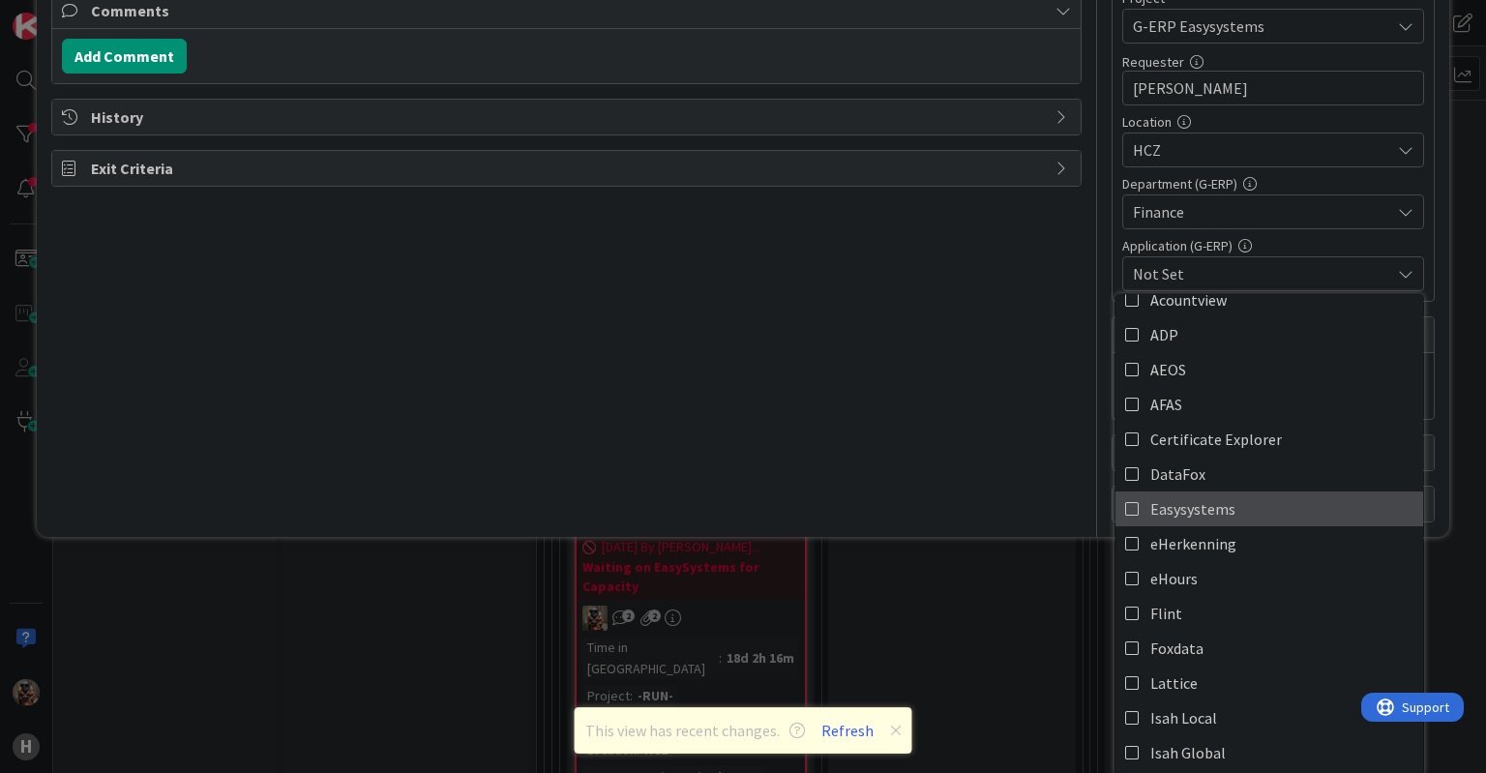
click at [1214, 507] on span "Easysystems" at bounding box center [1193, 508] width 85 height 29
type textarea "x"
click at [929, 466] on div "Title 36 / 128 PDF files not loading in easyinvoice Description Vojtech Kaloc j…" at bounding box center [566, 66] width 1030 height 912
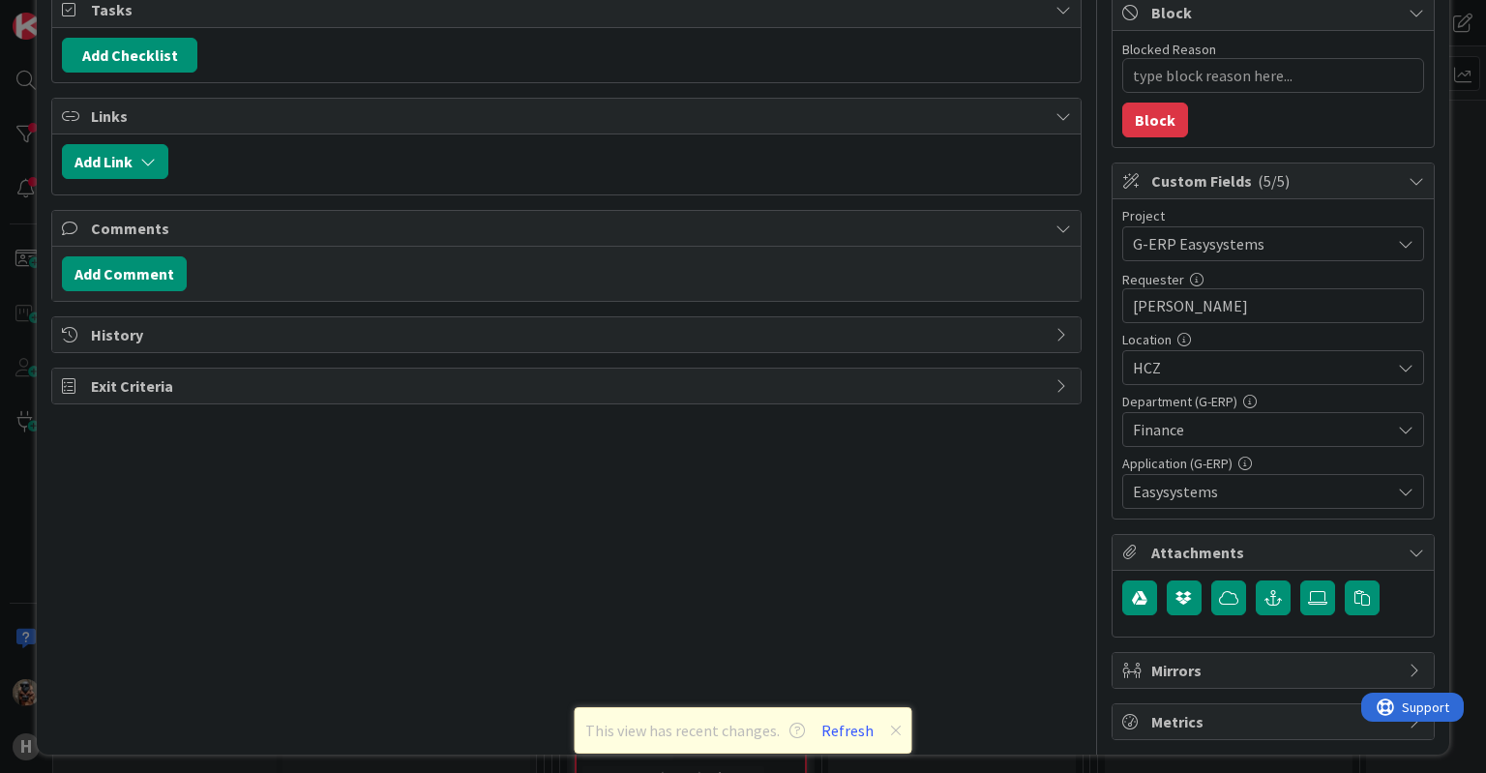
scroll to position [252, 0]
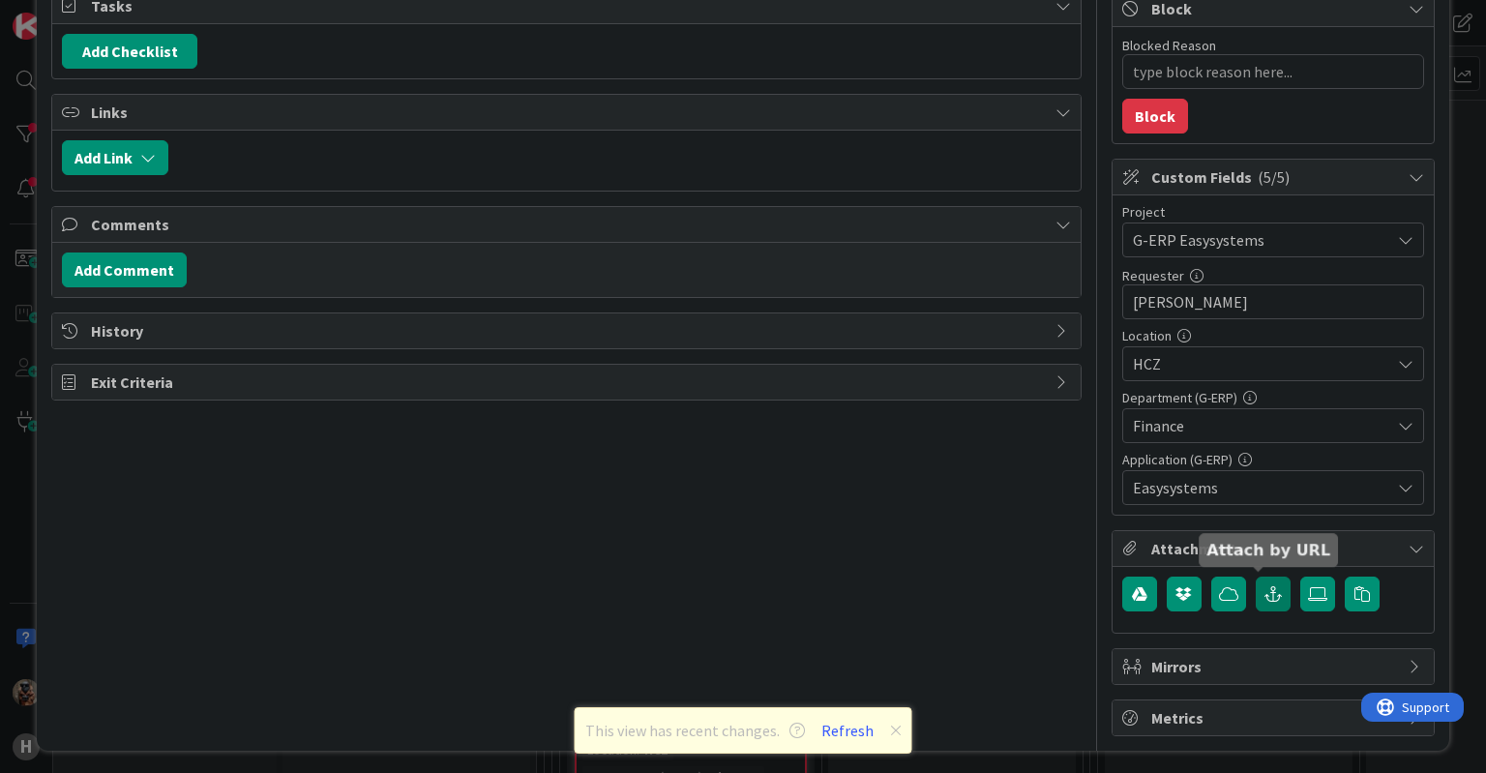
click at [1265, 587] on icon "button" at bounding box center [1273, 593] width 17 height 15
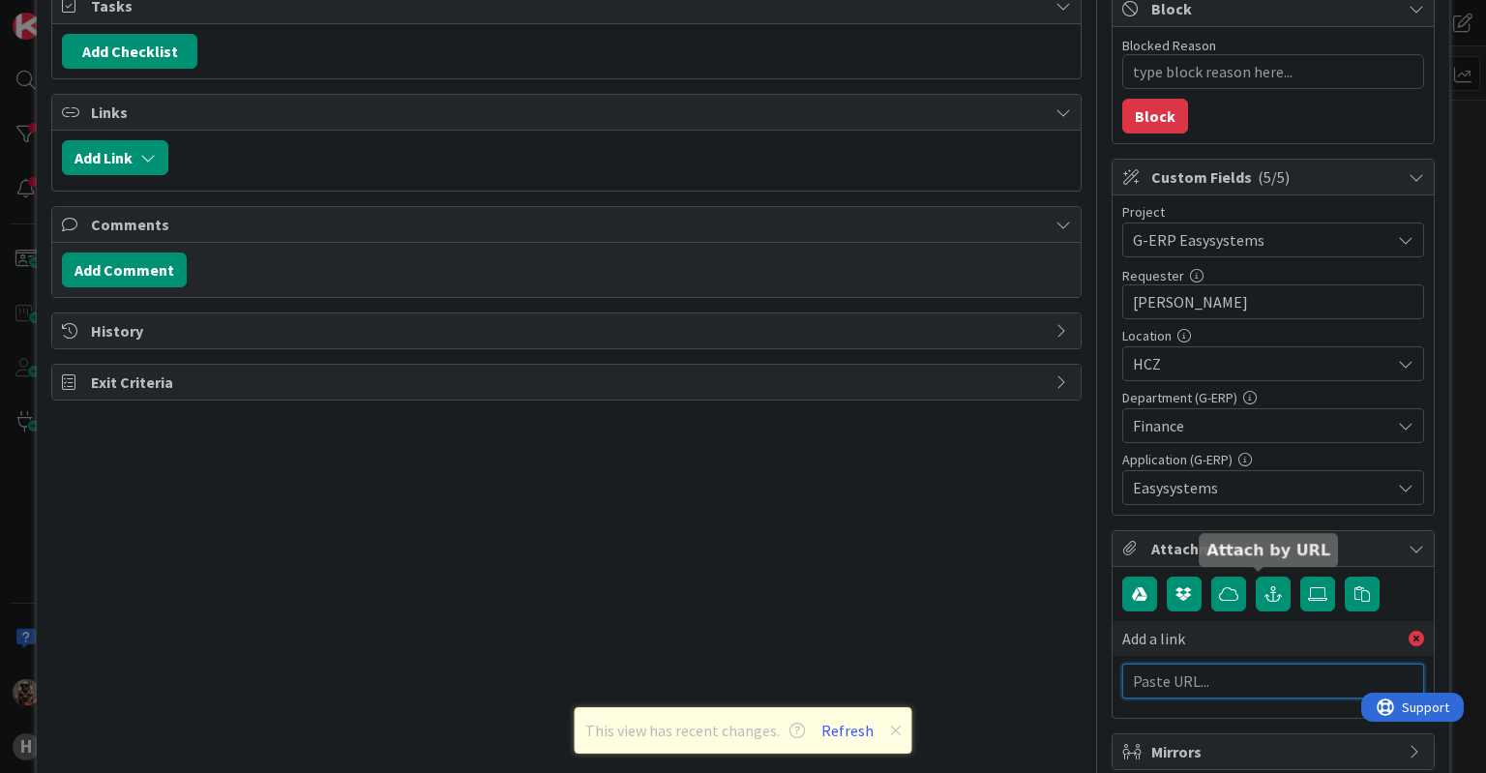
click at [1174, 680] on input "text" at bounding box center [1273, 681] width 302 height 35
paste input "https://support.easysystems.nl/workspace/0/item/96325"
type input "https://support.easysystems.nl/workspace/0/item/96325"
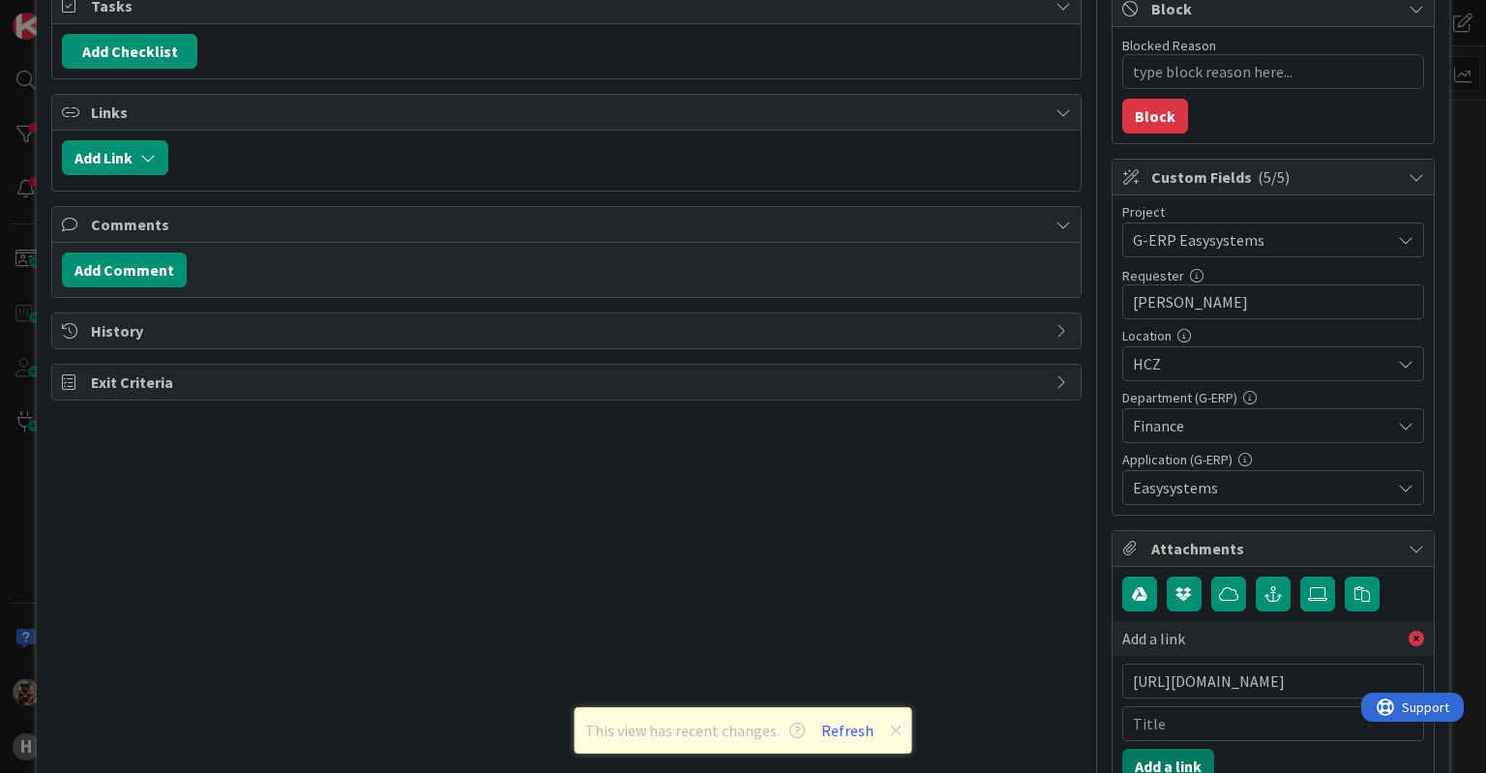
click at [1137, 753] on button "Add a link" at bounding box center [1168, 766] width 92 height 35
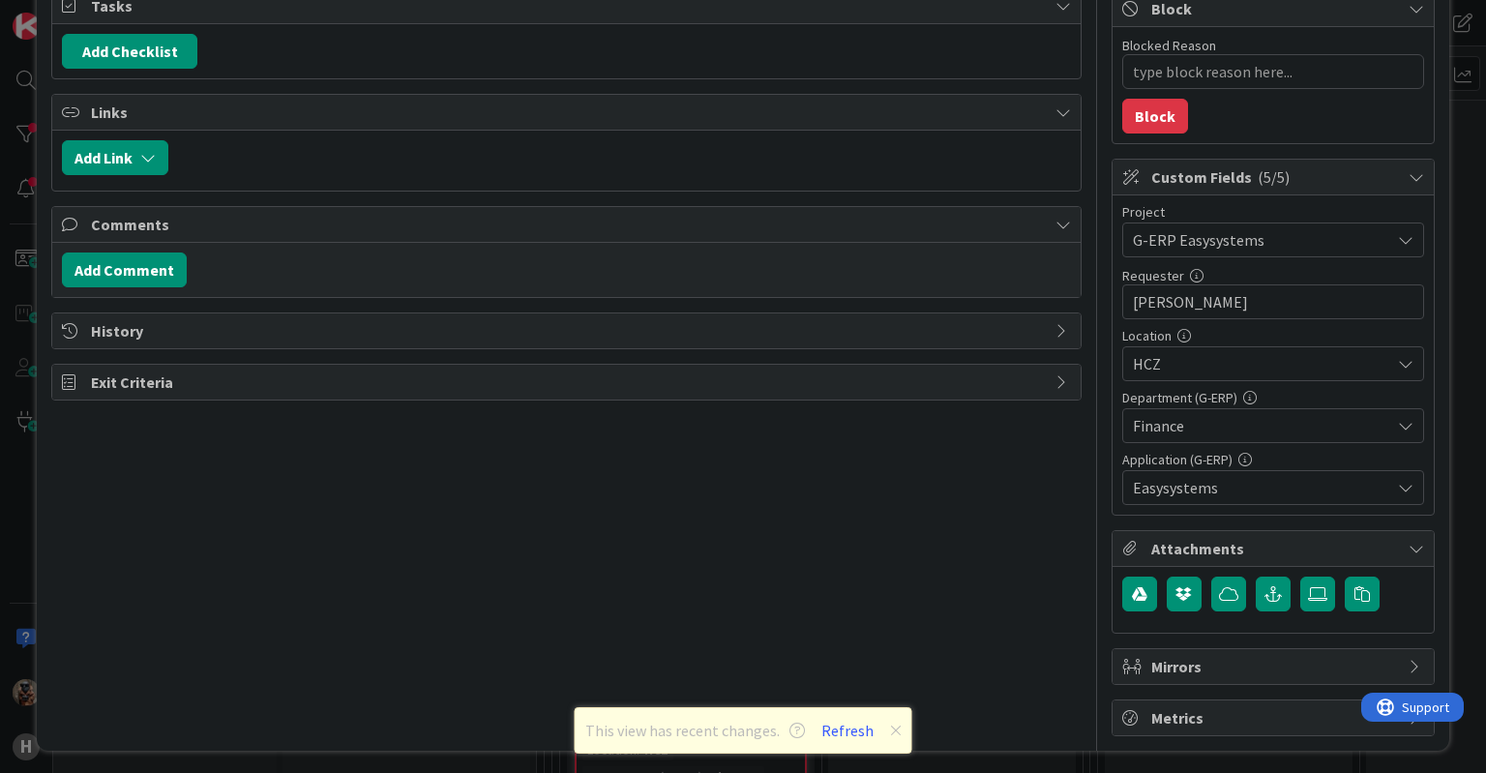
type textarea "x"
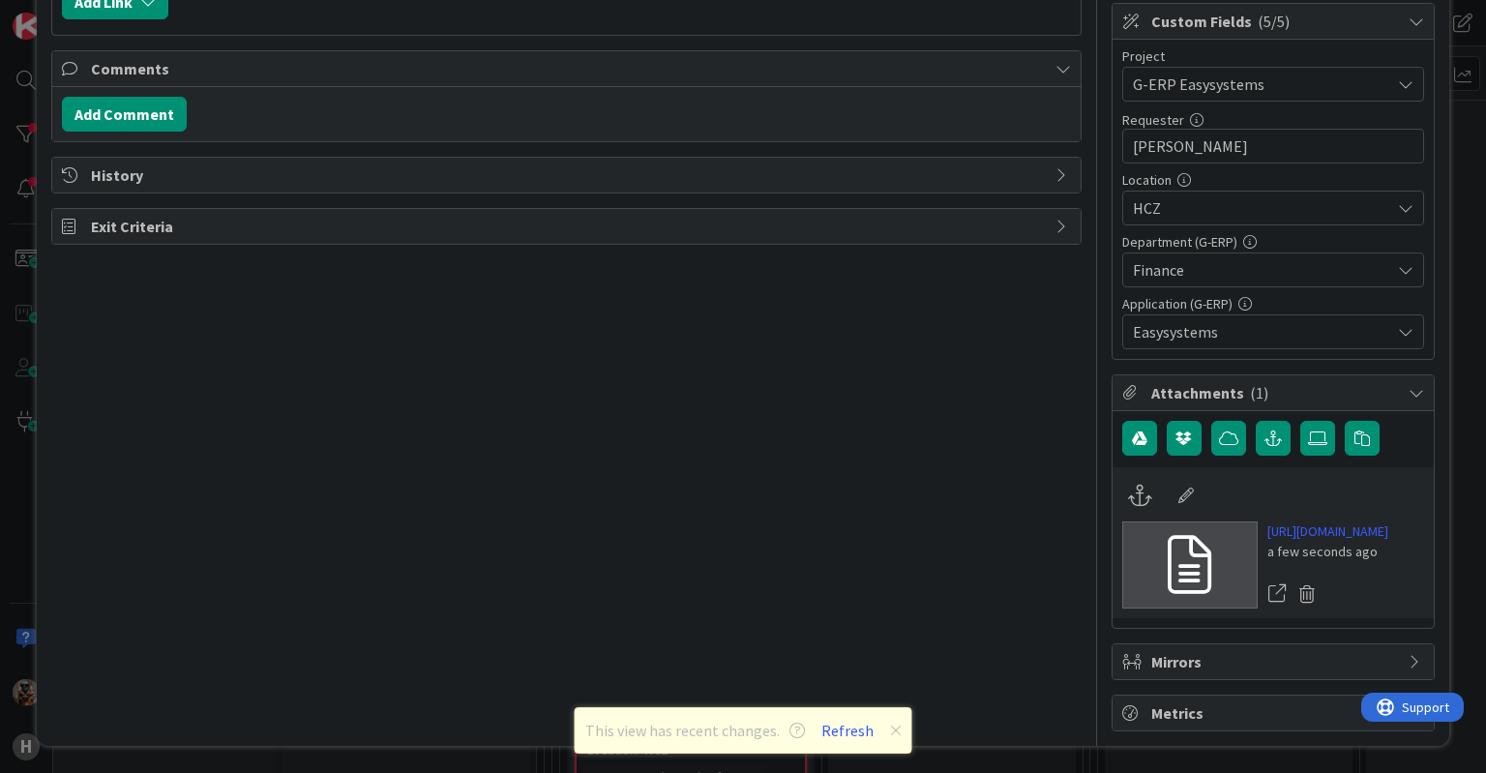
scroll to position [426, 0]
click at [1256, 421] on button "button" at bounding box center [1273, 438] width 35 height 35
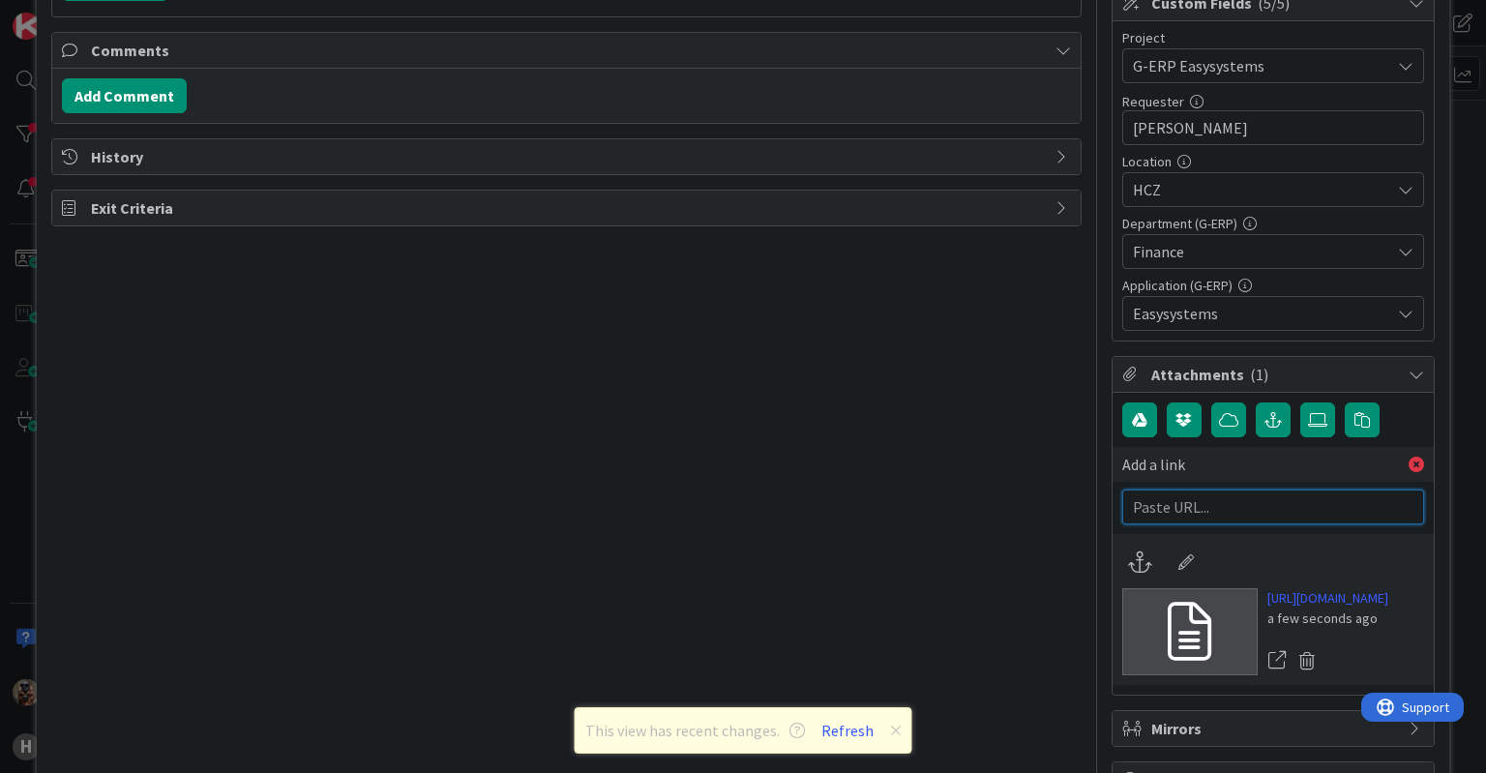
click at [1228, 498] on input "text" at bounding box center [1273, 507] width 302 height 35
paste input "https://huisman-smartit.onbmc.com/smartit/app/#/incident/AGGHEXFAF704DATBW4FATB…"
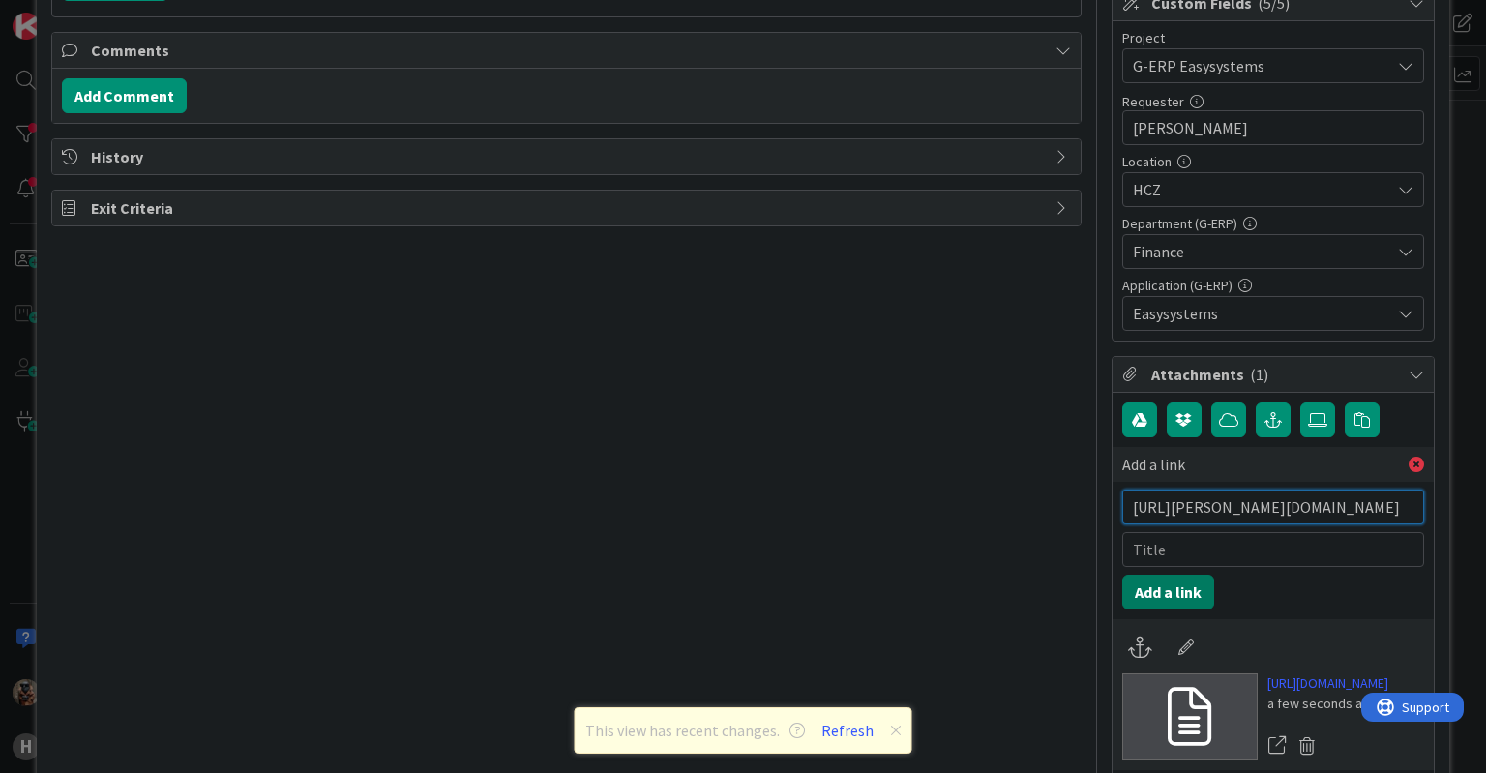
type input "https://huisman-smartit.onbmc.com/smartit/app/#/incident/AGGHEXFAF704DATBW4FATB…"
click at [1134, 591] on button "Add a link" at bounding box center [1168, 592] width 92 height 35
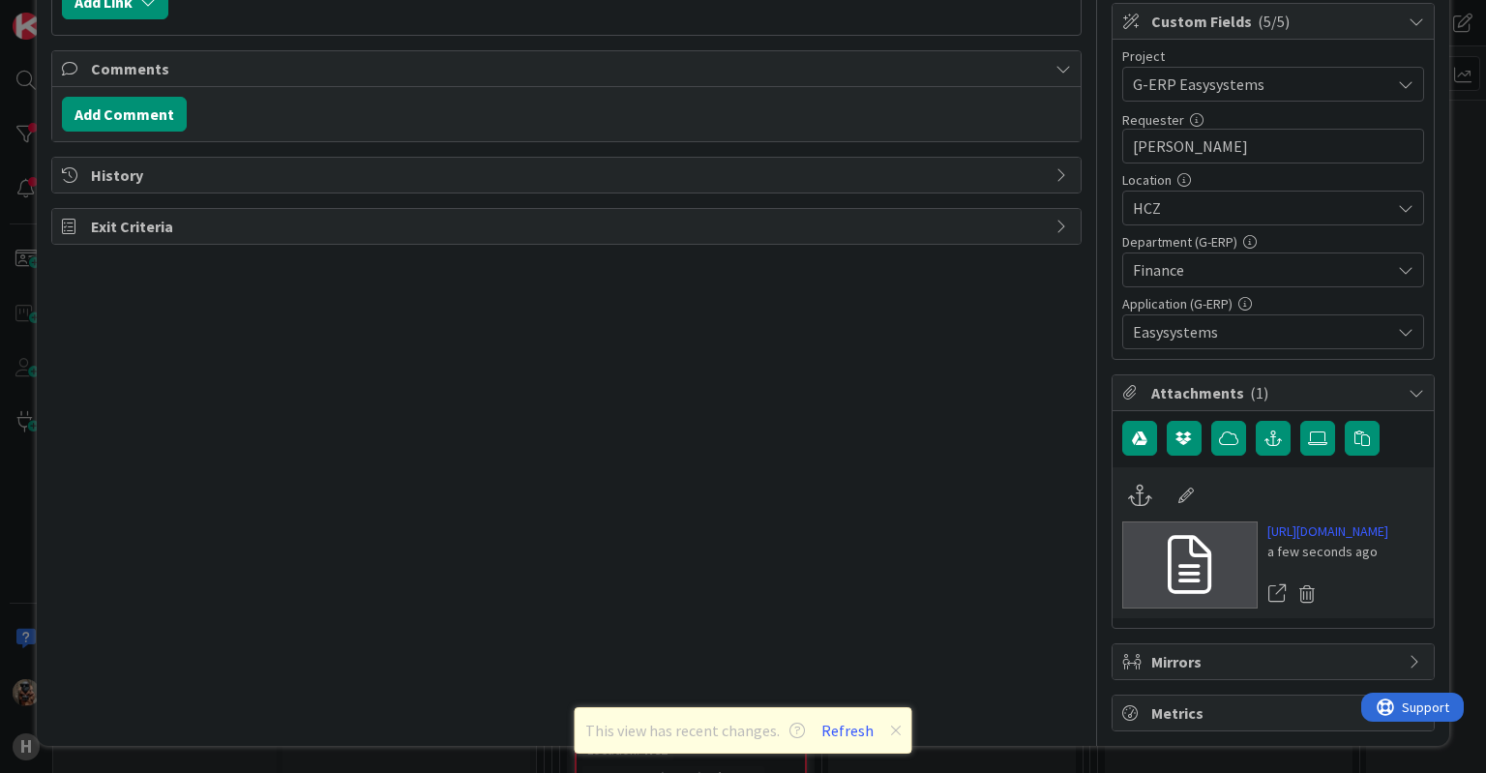
type textarea "x"
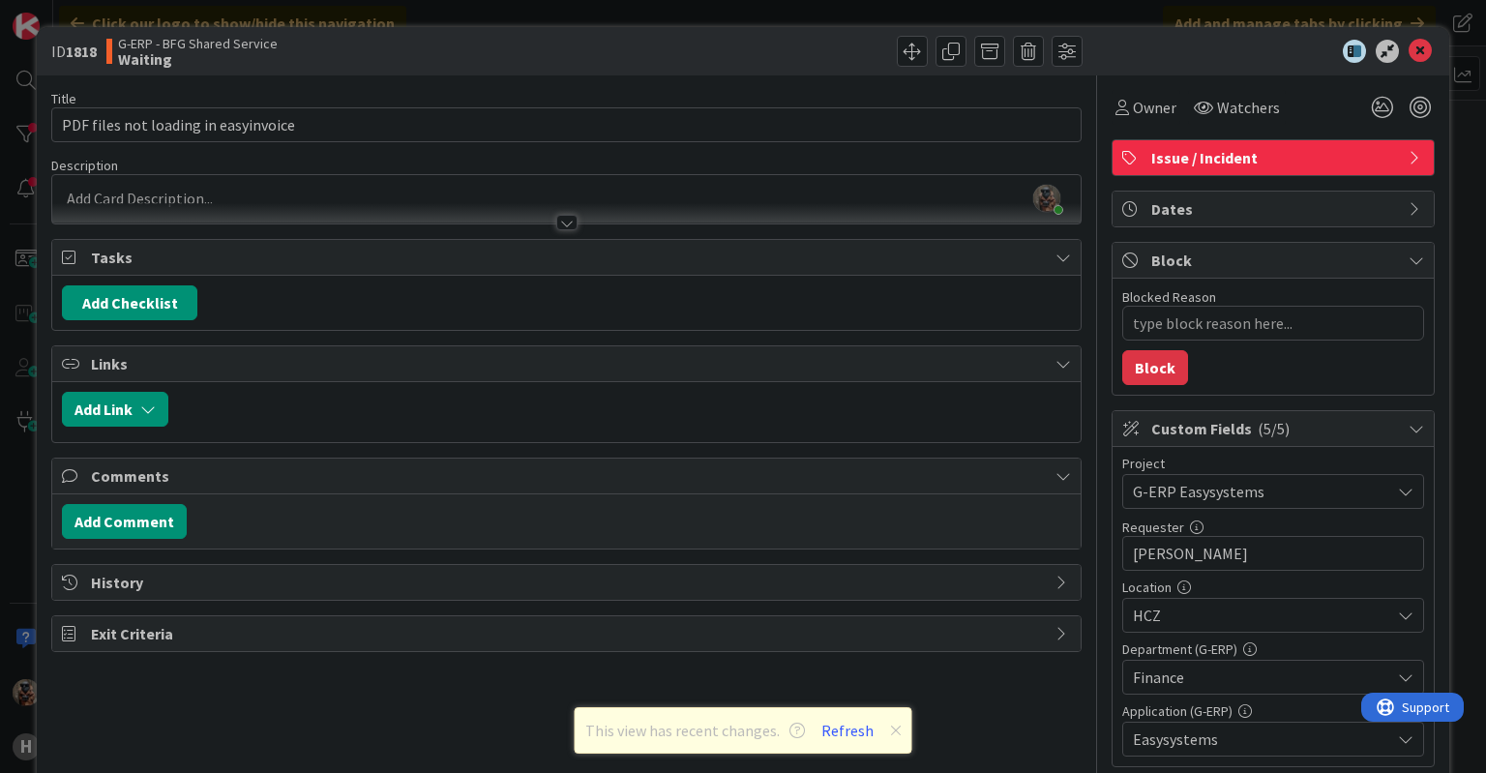
click at [526, 232] on div "Title 36 / 128 PDF files not loading in easyinvoice Description Vojtech Kaloc j…" at bounding box center [566, 688] width 1030 height 1227
click at [528, 230] on div "Title 36 / 128 PDF files not loading in easyinvoice Description Vojtech Kaloc j…" at bounding box center [566, 688] width 1030 height 1227
click at [534, 221] on div at bounding box center [566, 213] width 1028 height 20
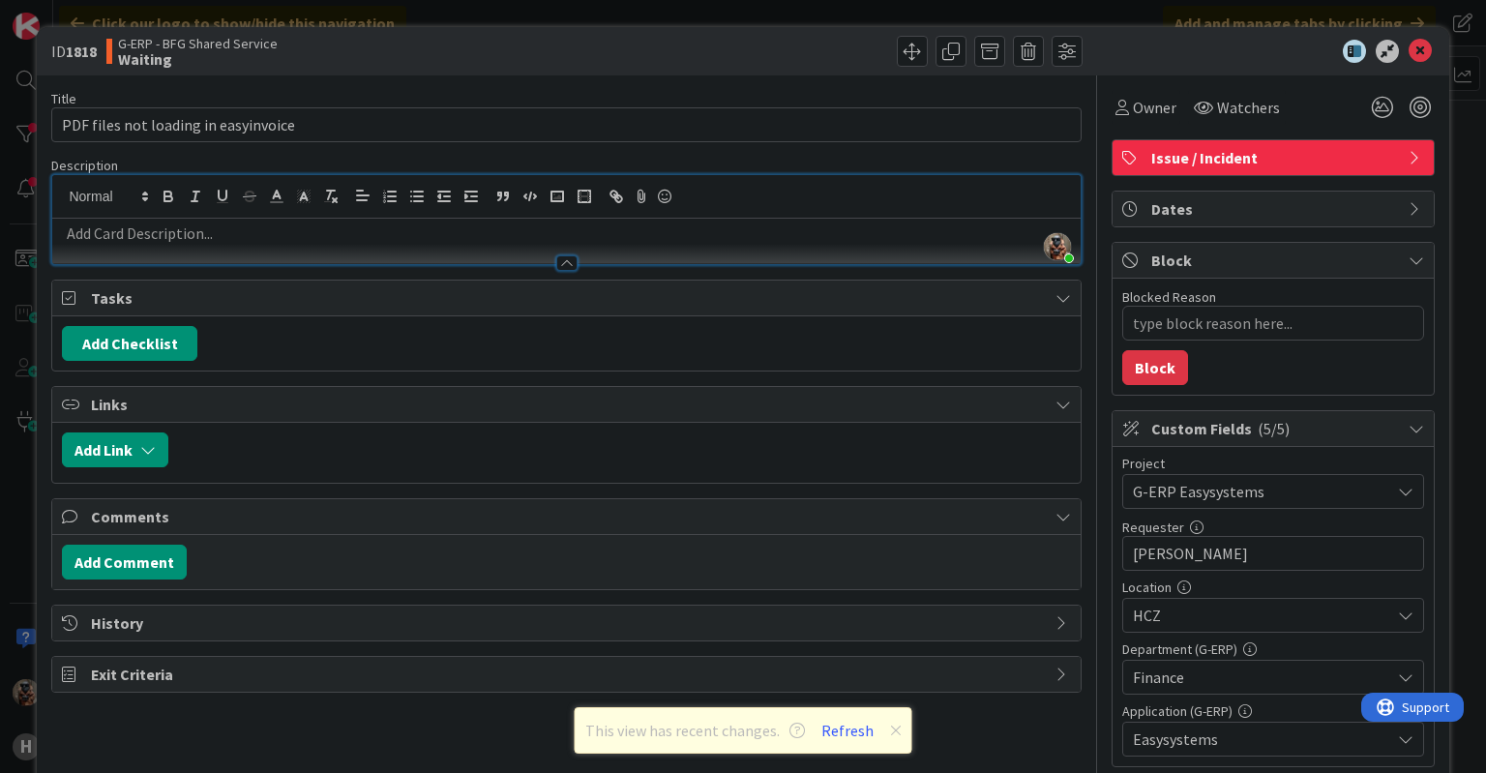
click at [501, 233] on p at bounding box center [566, 234] width 1008 height 22
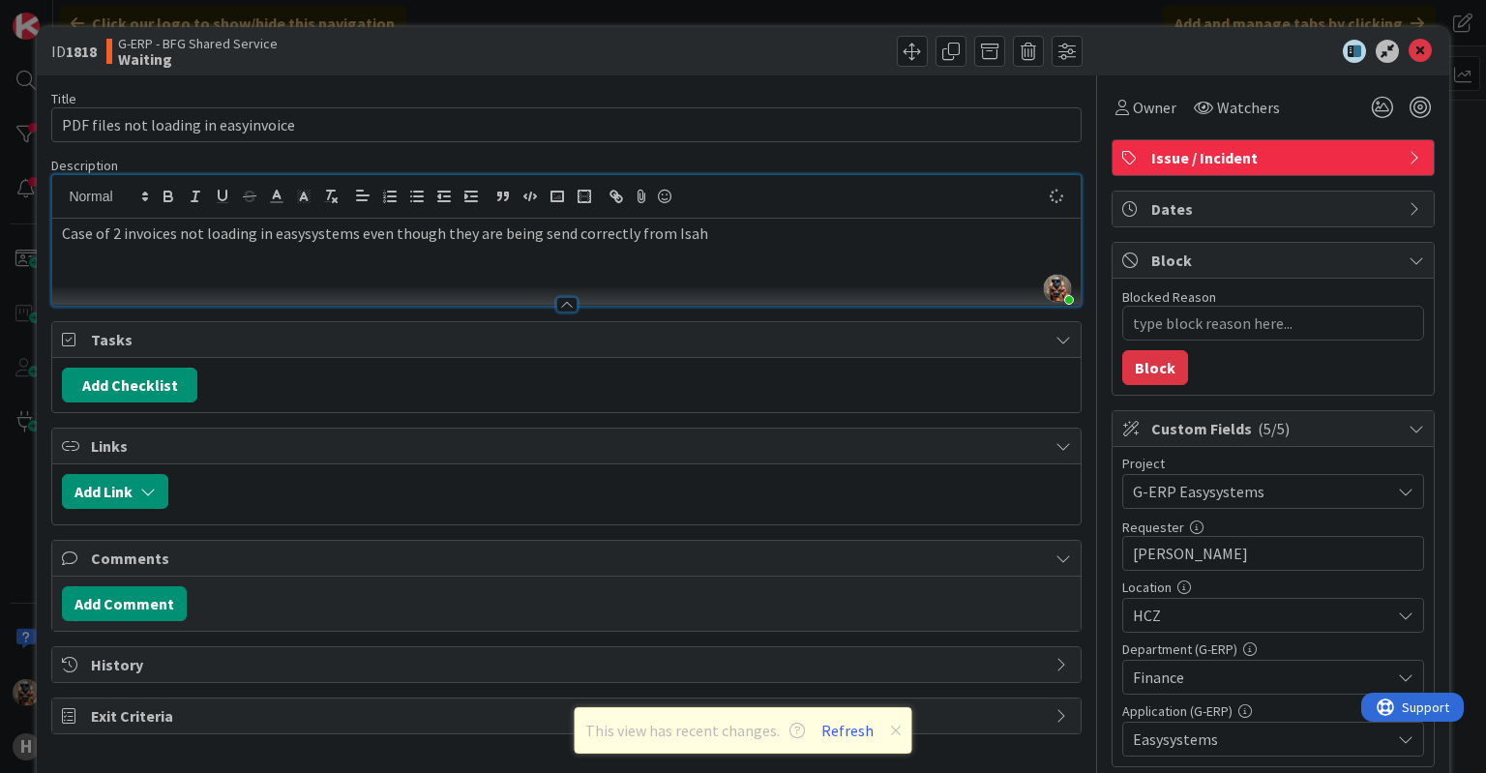
type textarea "x"
click at [105, 608] on button "Add Comment" at bounding box center [124, 603] width 125 height 35
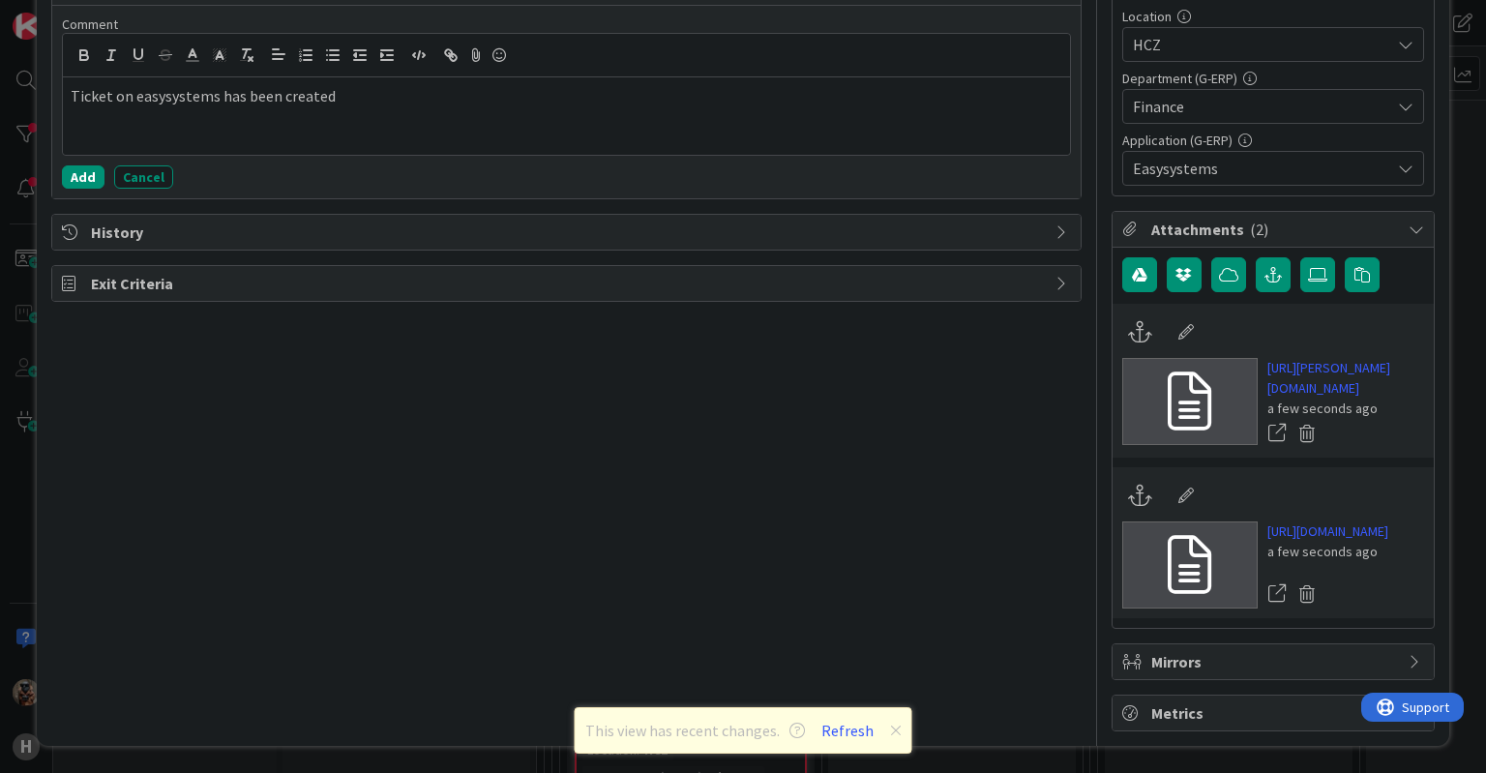
scroll to position [650, 0]
click at [93, 165] on button "Add" at bounding box center [83, 176] width 43 height 23
click at [93, 103] on div "Title 36 / 128 PDF files not loading in easyinvoice Description Vojtech Kaloc j…" at bounding box center [566, 118] width 1030 height 1227
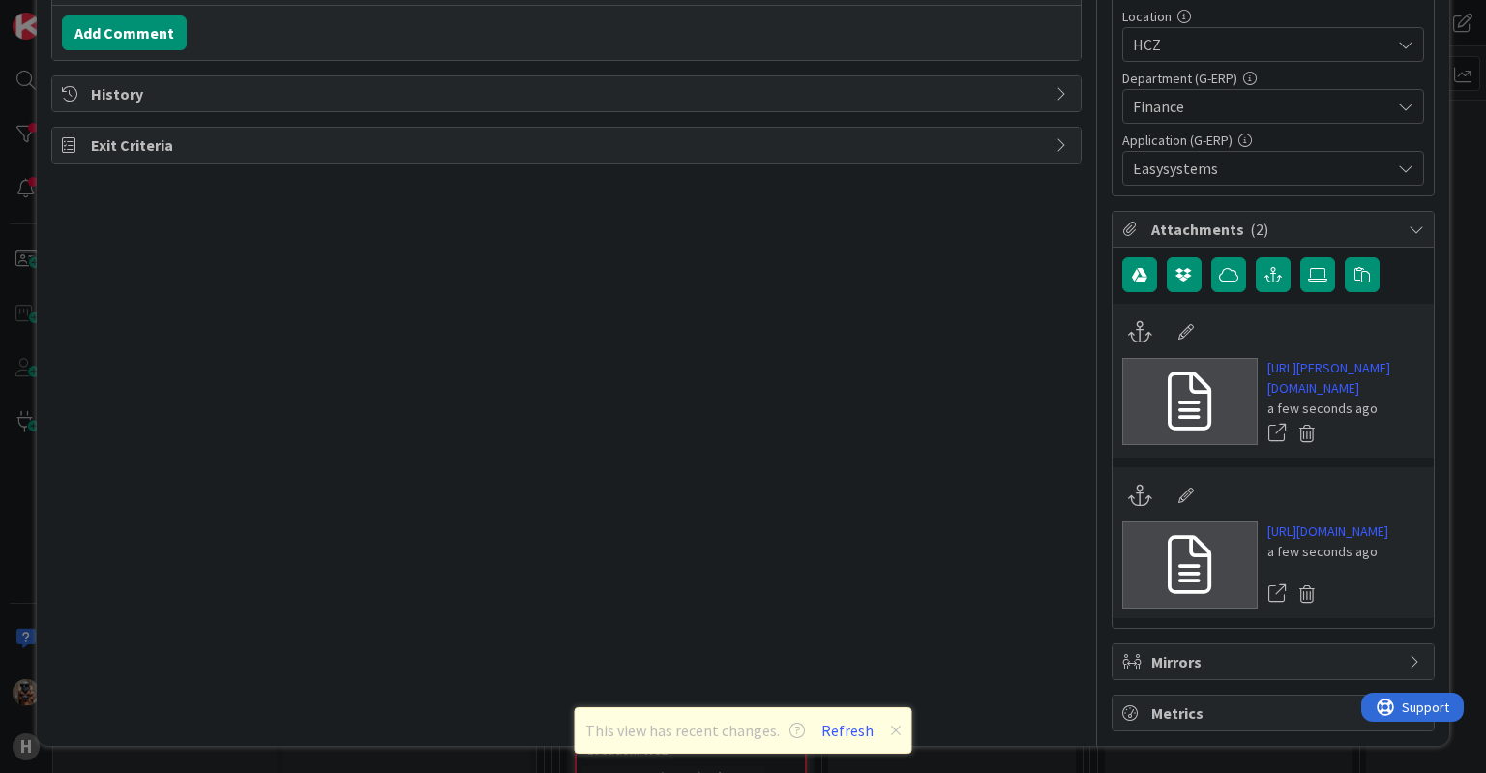
type textarea "x"
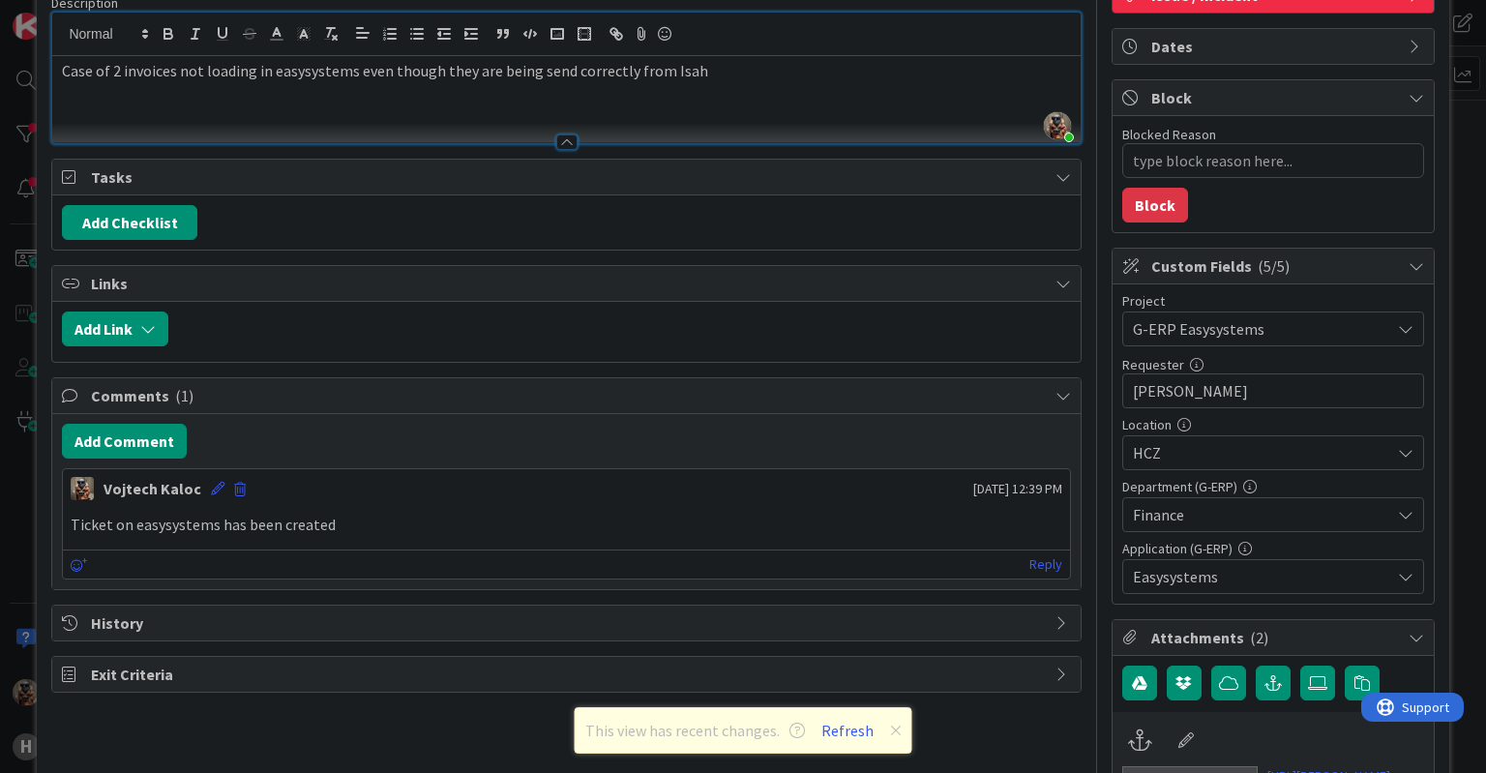
scroll to position [0, 0]
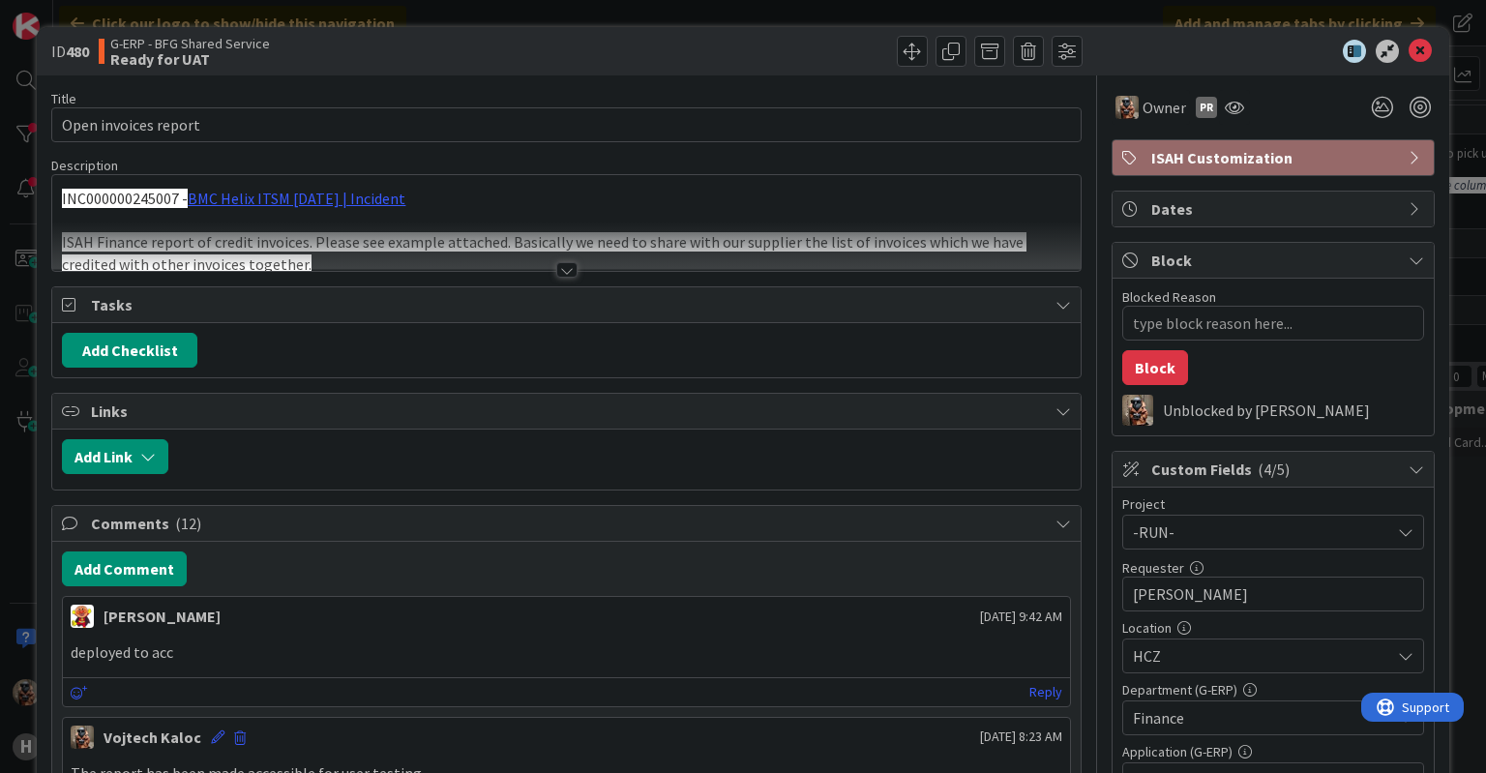
type textarea "x"
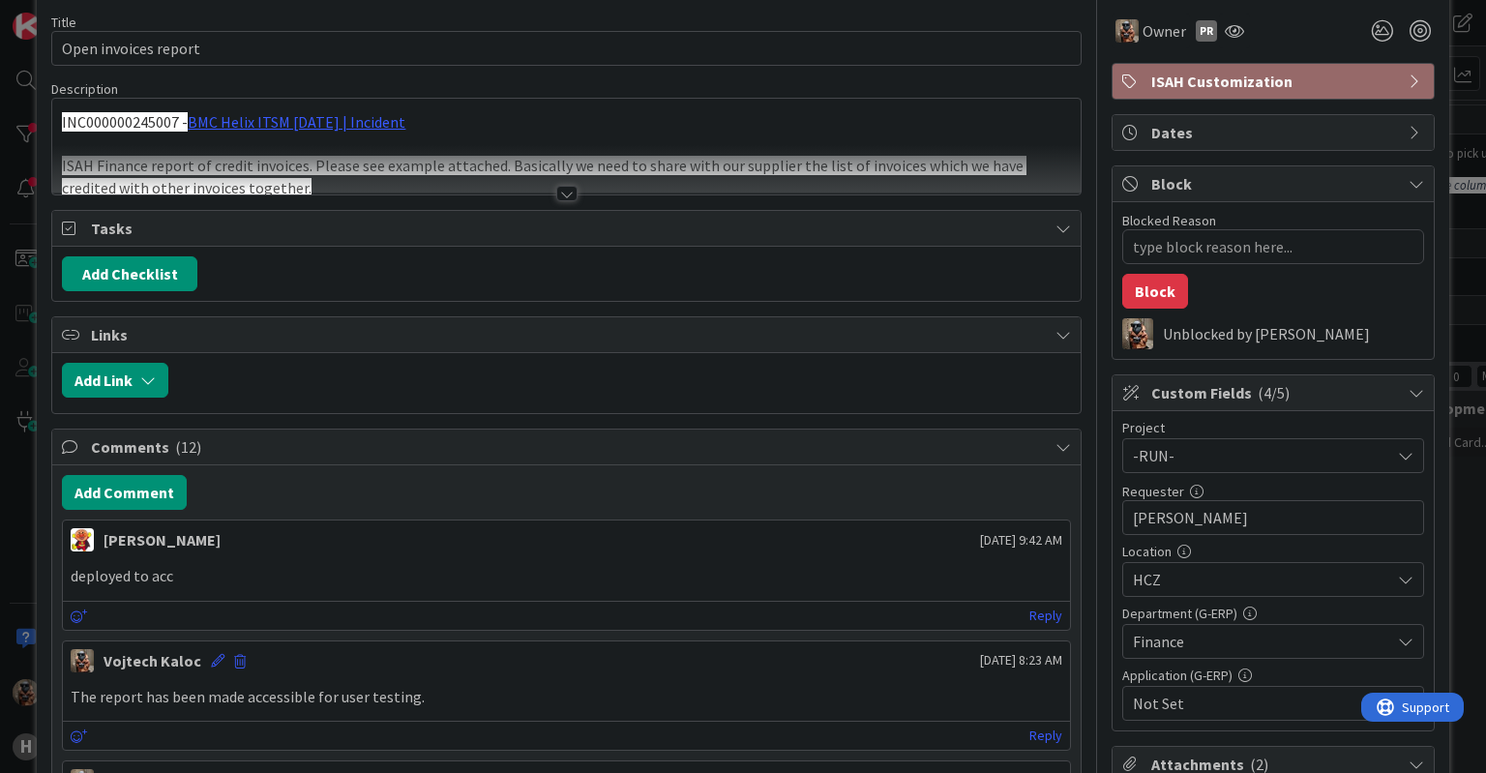
click at [19, 243] on div "ID 480 G-ERP - BFG Shared Service Ready for UAT Title 20 / 128 Open invoices re…" at bounding box center [743, 386] width 1486 height 773
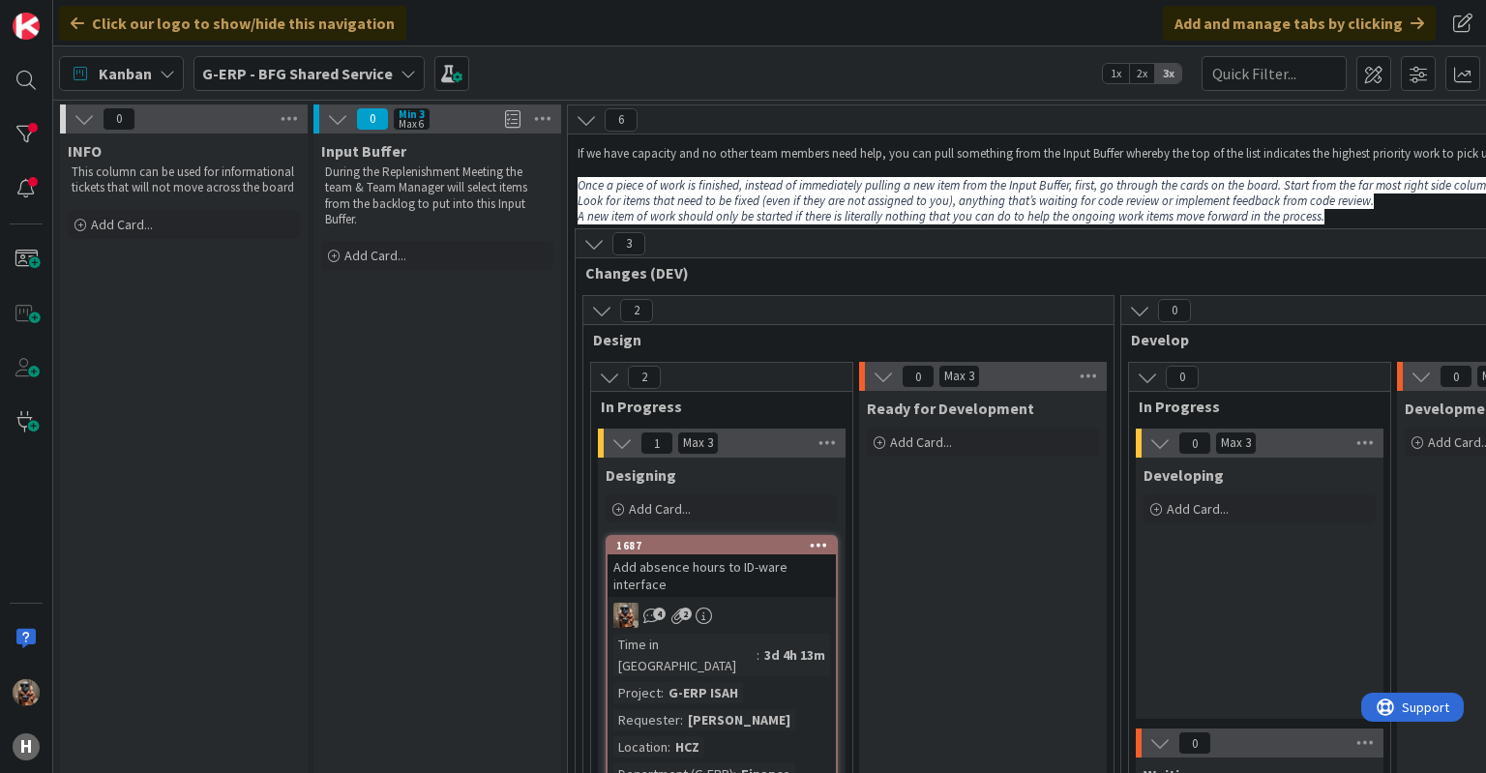
click at [845, 14] on div "Click our logo to show/hide this navigation Add and manage tabs by clicking" at bounding box center [769, 23] width 1433 height 46
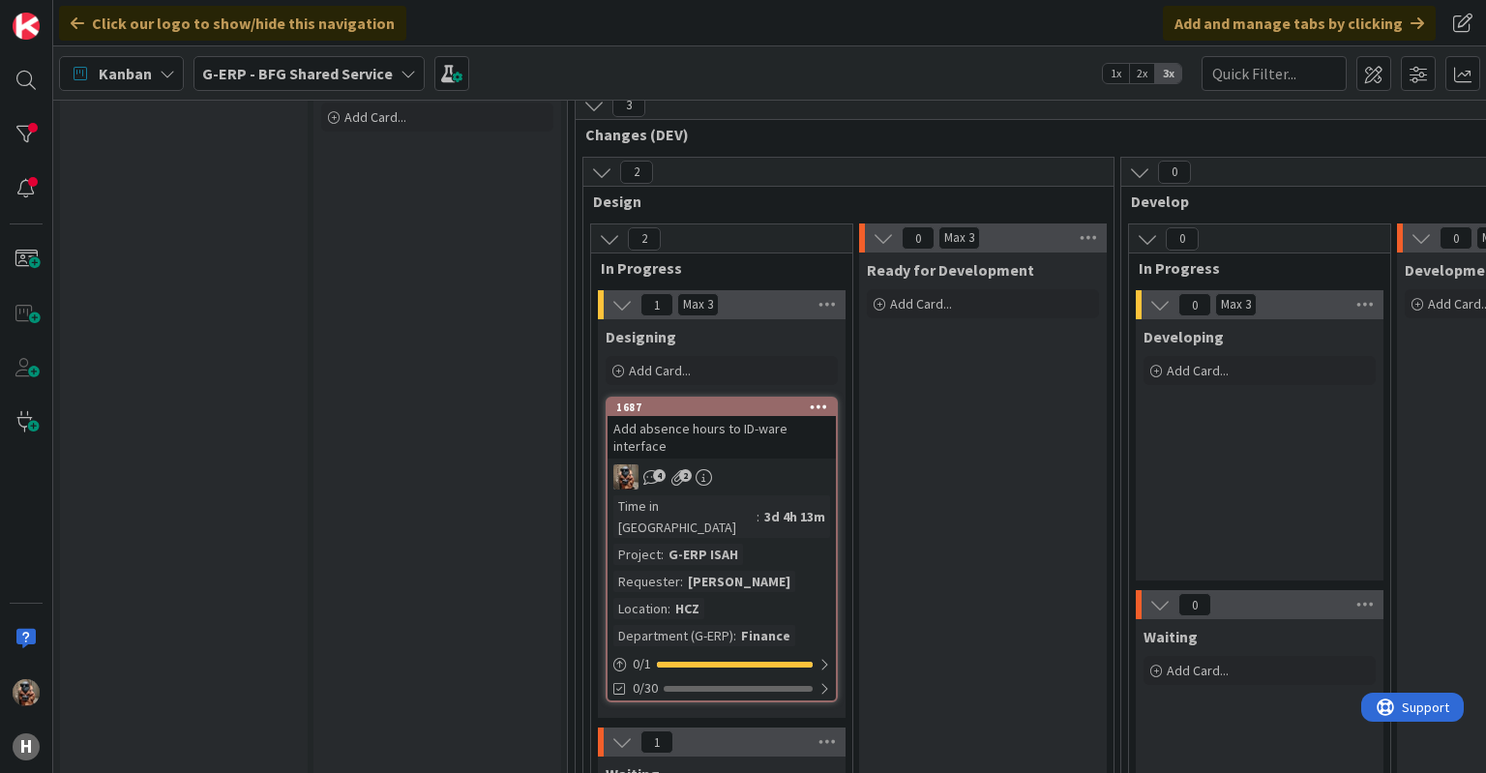
scroll to position [139, 0]
